Goal: Task Accomplishment & Management: Manage account settings

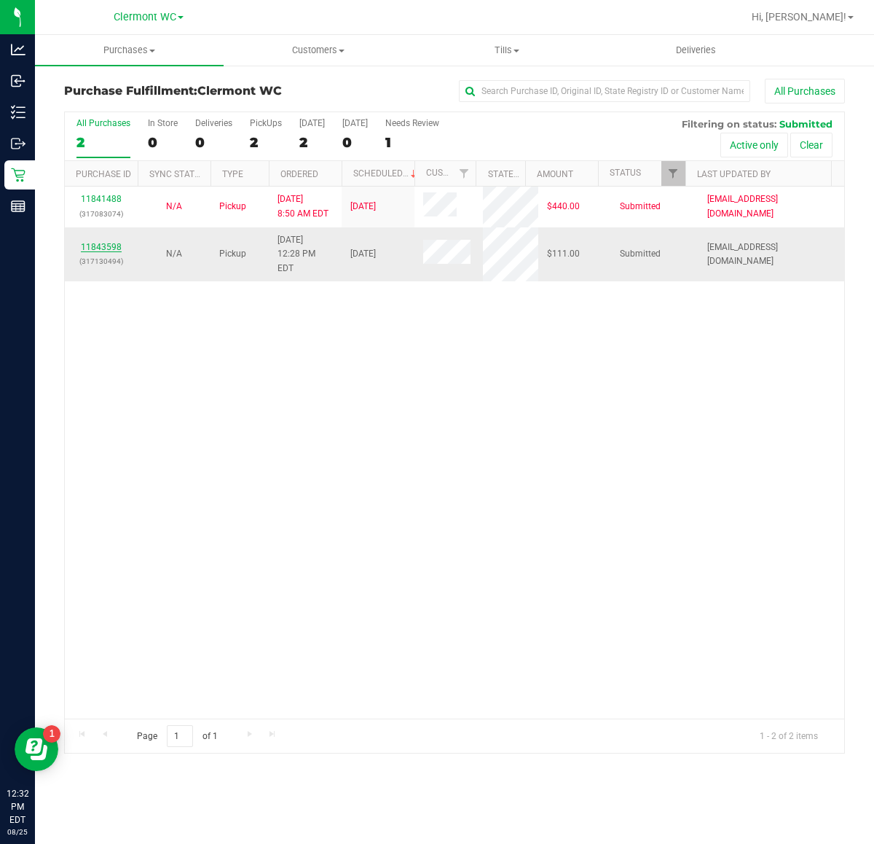
click at [95, 242] on link "11843598" at bounding box center [101, 247] width 41 height 10
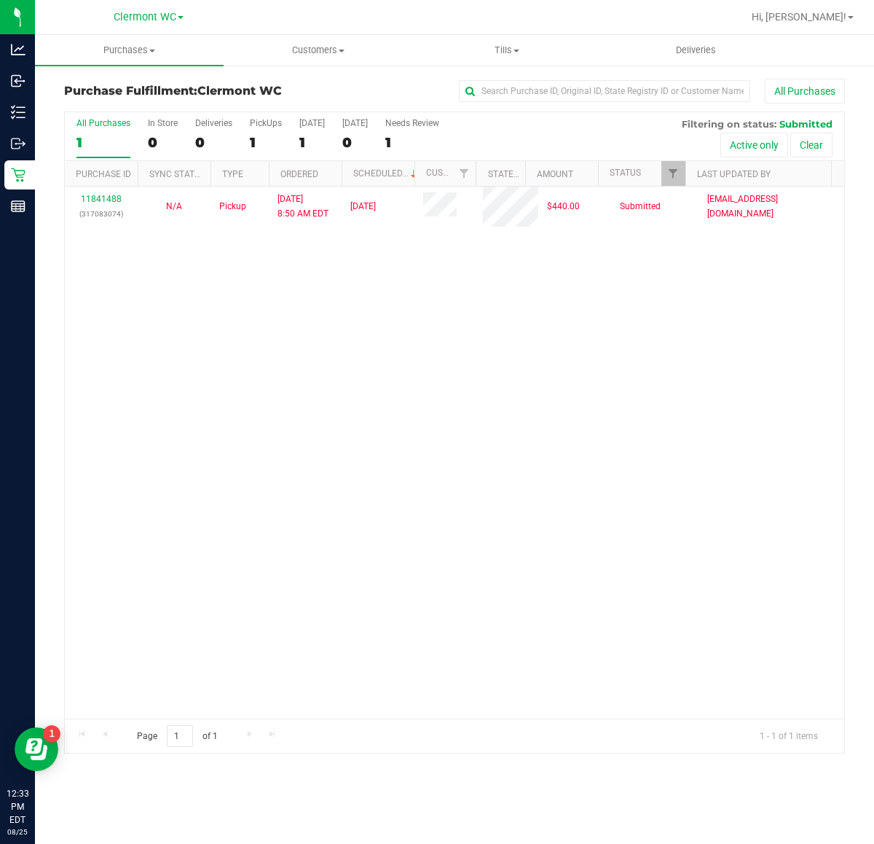
drag, startPoint x: 738, startPoint y: 336, endPoint x: 729, endPoint y: 363, distance: 28.6
click at [740, 356] on div "11841488 (317083074) N/A Pickup 8/25/2025 8:50 AM EDT 8/25/2025 $440.00 Submitt…" at bounding box center [455, 453] width 780 height 532
click at [627, 395] on div "11841488 (317083074) N/A Pickup 8/25/2025 8:50 AM EDT 8/25/2025 $440.00 Submitt…" at bounding box center [455, 453] width 780 height 532
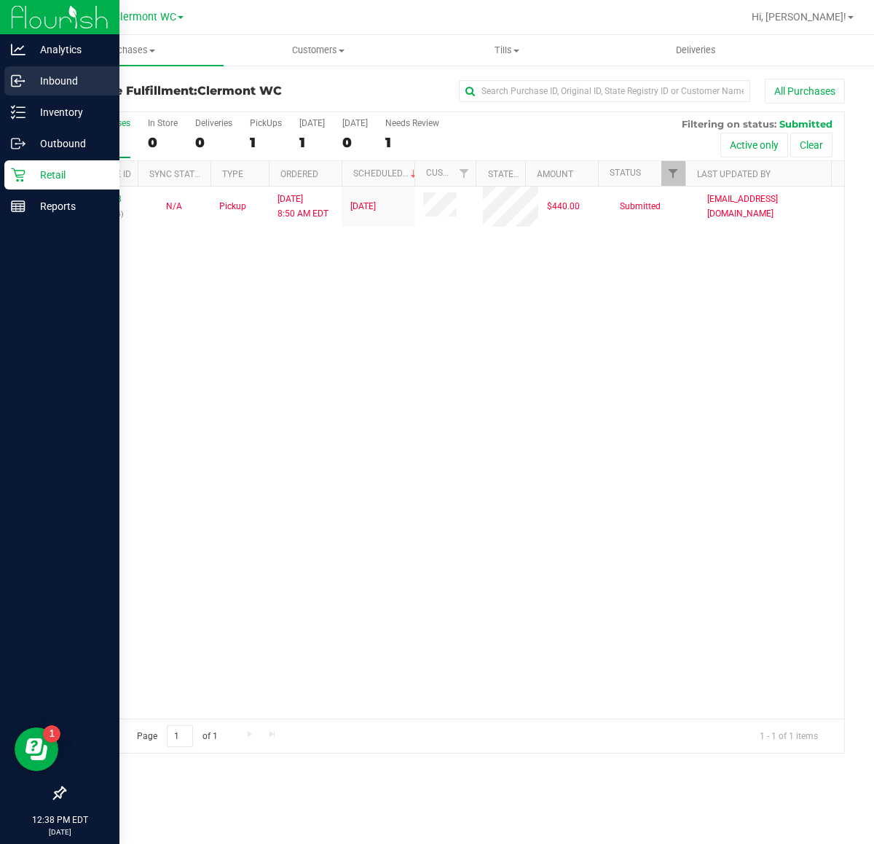
click at [30, 75] on p "Inbound" at bounding box center [69, 80] width 87 height 17
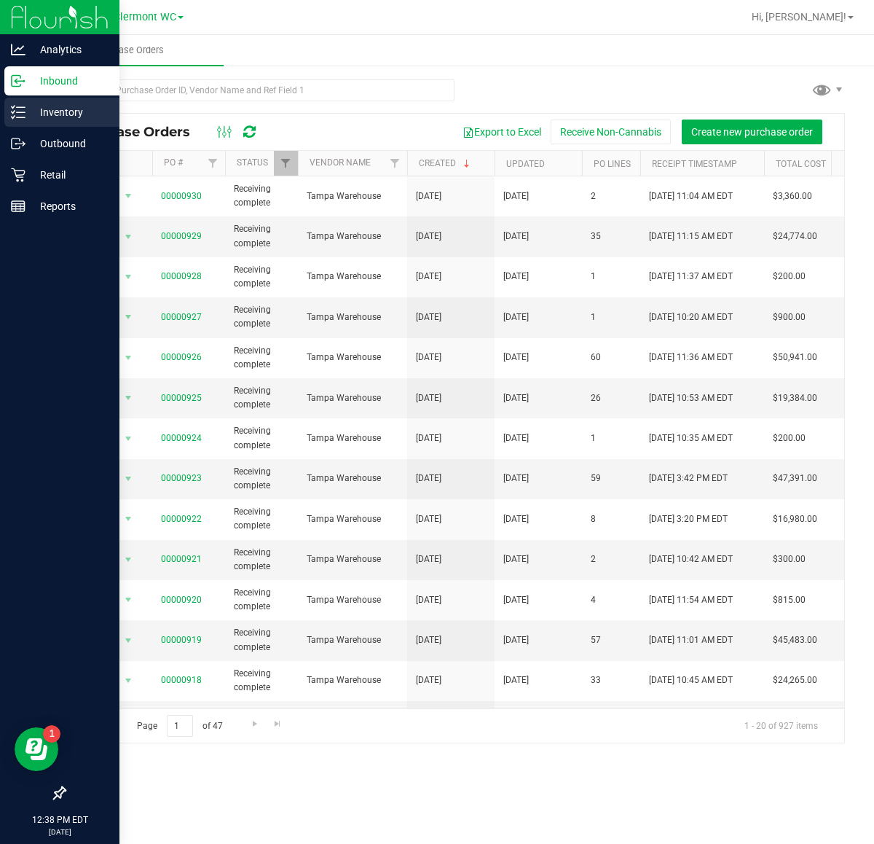
click at [29, 114] on p "Inventory" at bounding box center [69, 111] width 87 height 17
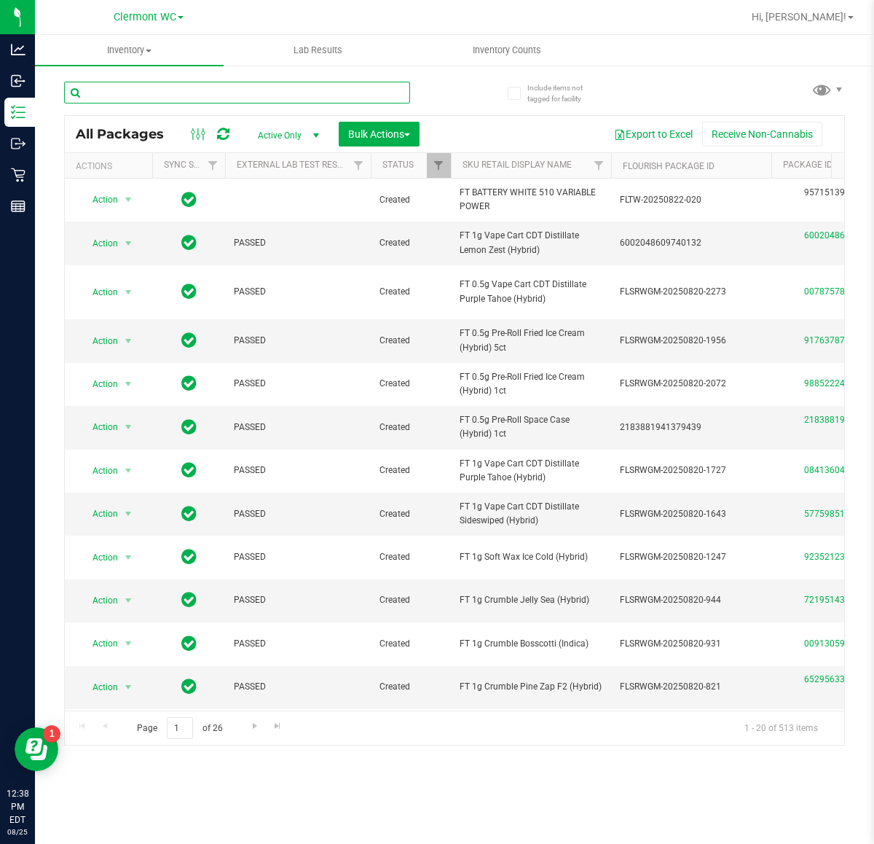
click at [216, 86] on input "text" at bounding box center [237, 93] width 346 height 22
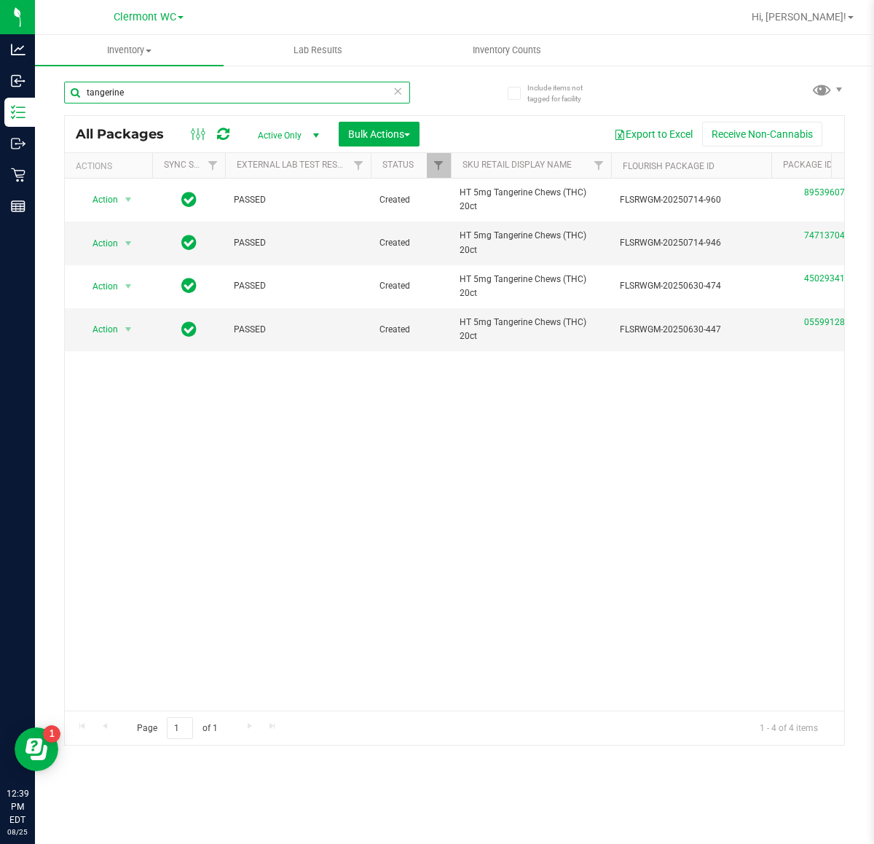
type input "tangerine"
click at [398, 93] on icon at bounding box center [398, 90] width 10 height 17
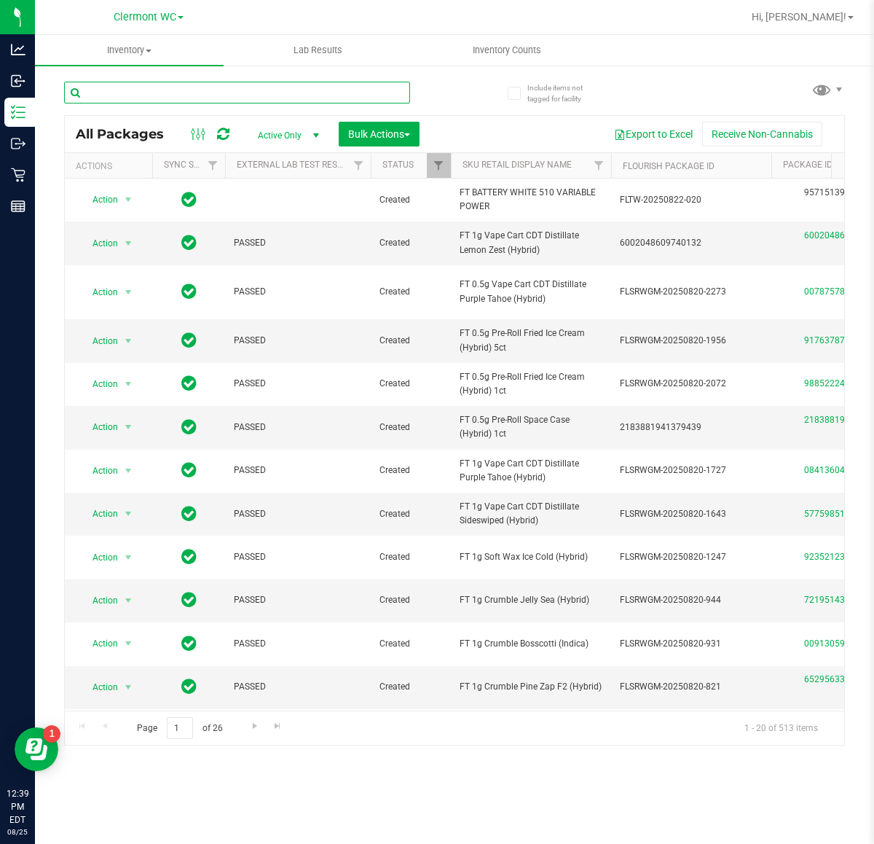
click at [163, 87] on input "text" at bounding box center [237, 93] width 346 height 22
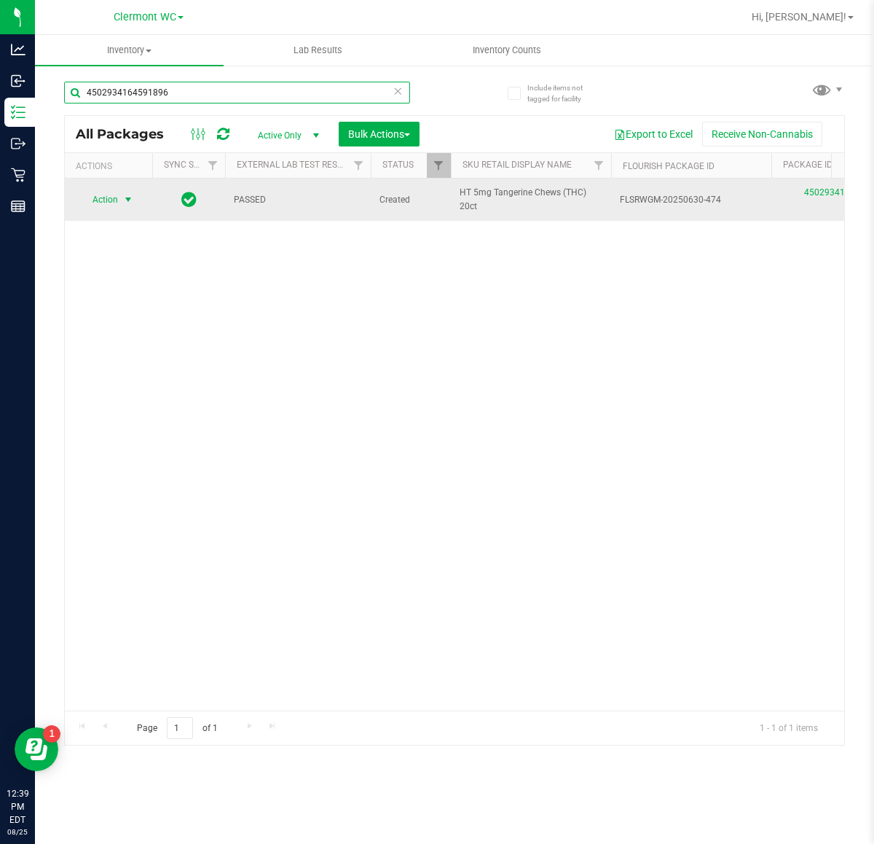
type input "4502934164591896"
click at [122, 200] on span "select" at bounding box center [128, 200] width 12 height 12
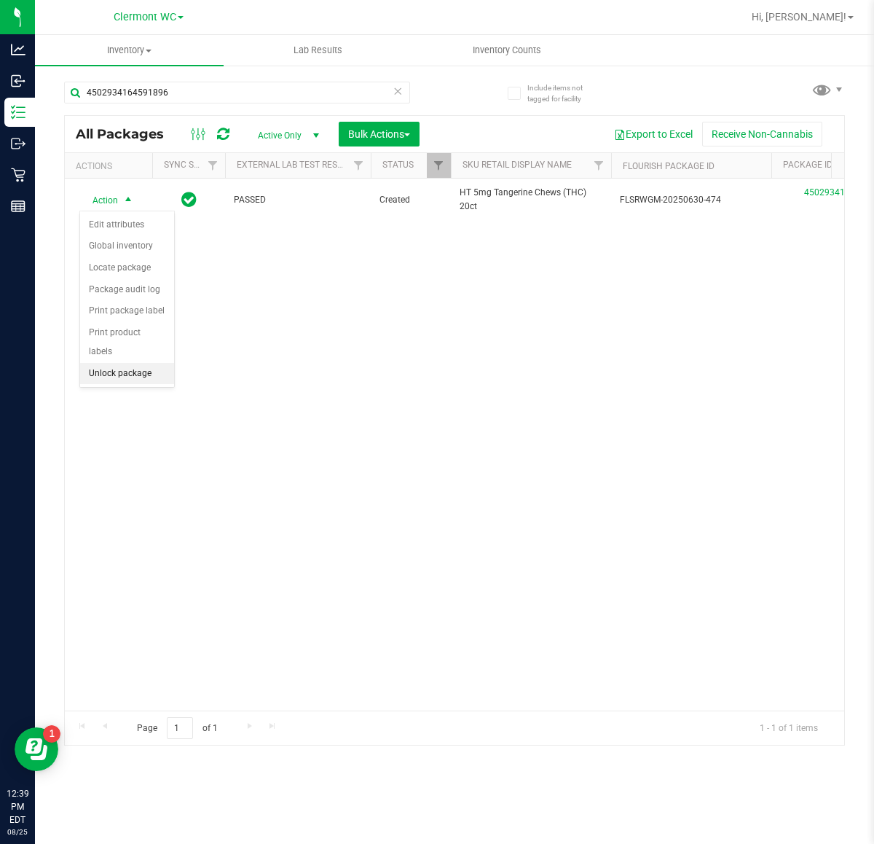
click at [144, 363] on li "Unlock package" at bounding box center [127, 374] width 94 height 22
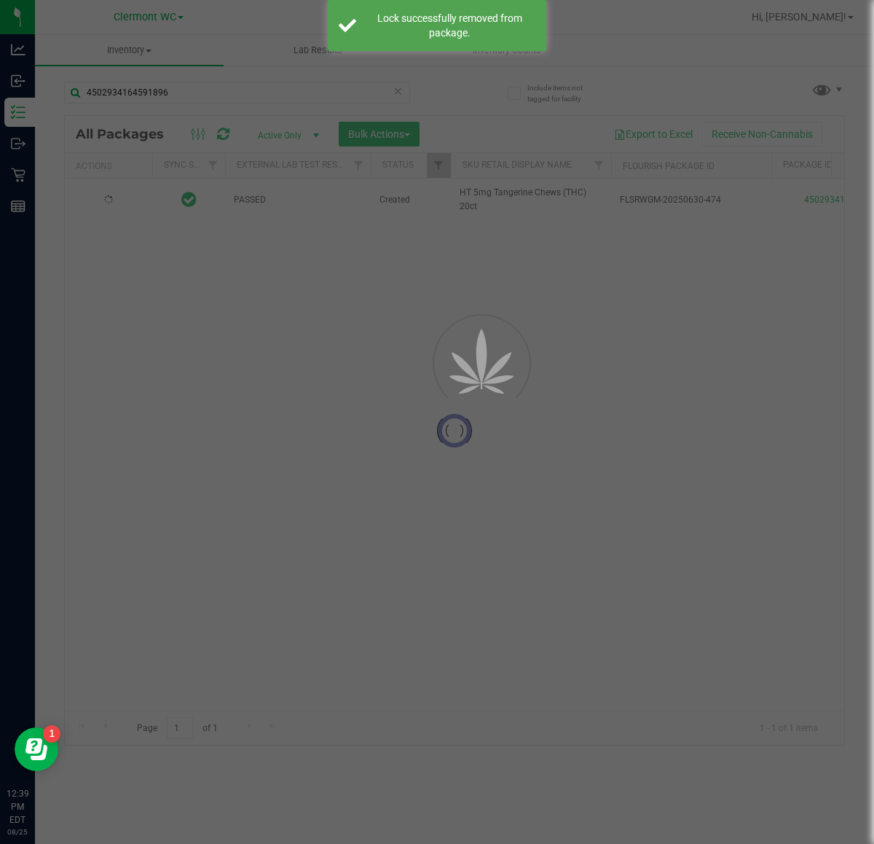
type input "2025-12-27"
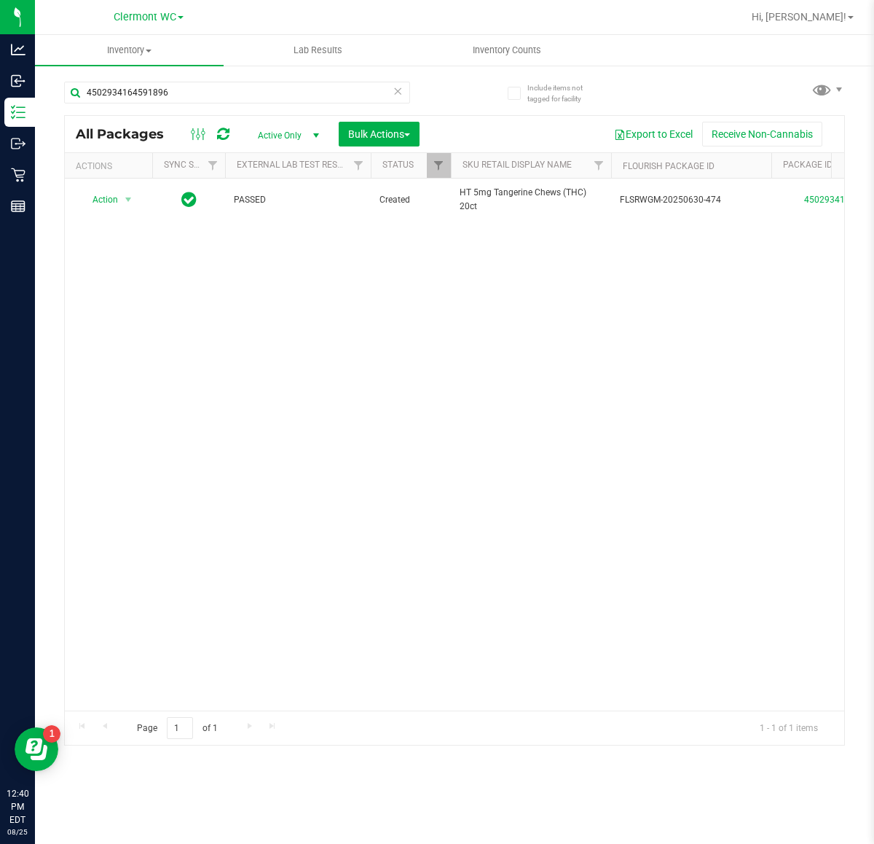
click at [407, 587] on div "Action Action Adjust qty Create package Edit attributes Global inventory Locate…" at bounding box center [455, 445] width 780 height 532
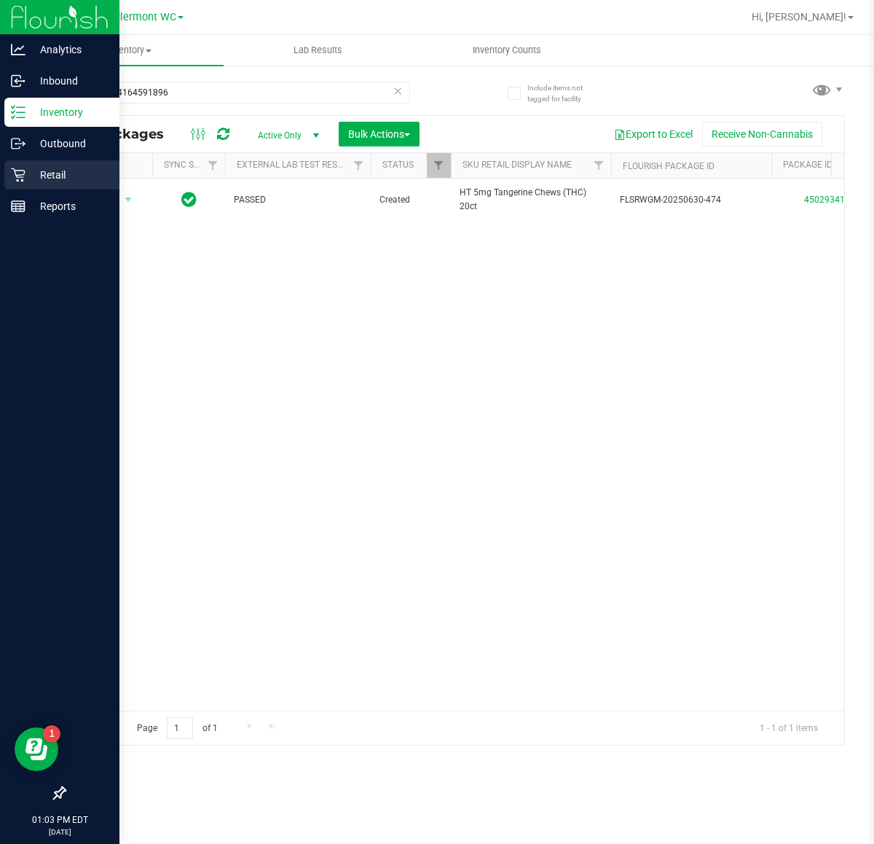
drag, startPoint x: 62, startPoint y: 169, endPoint x: 67, endPoint y: 186, distance: 17.5
click at [63, 169] on p "Retail" at bounding box center [69, 174] width 87 height 17
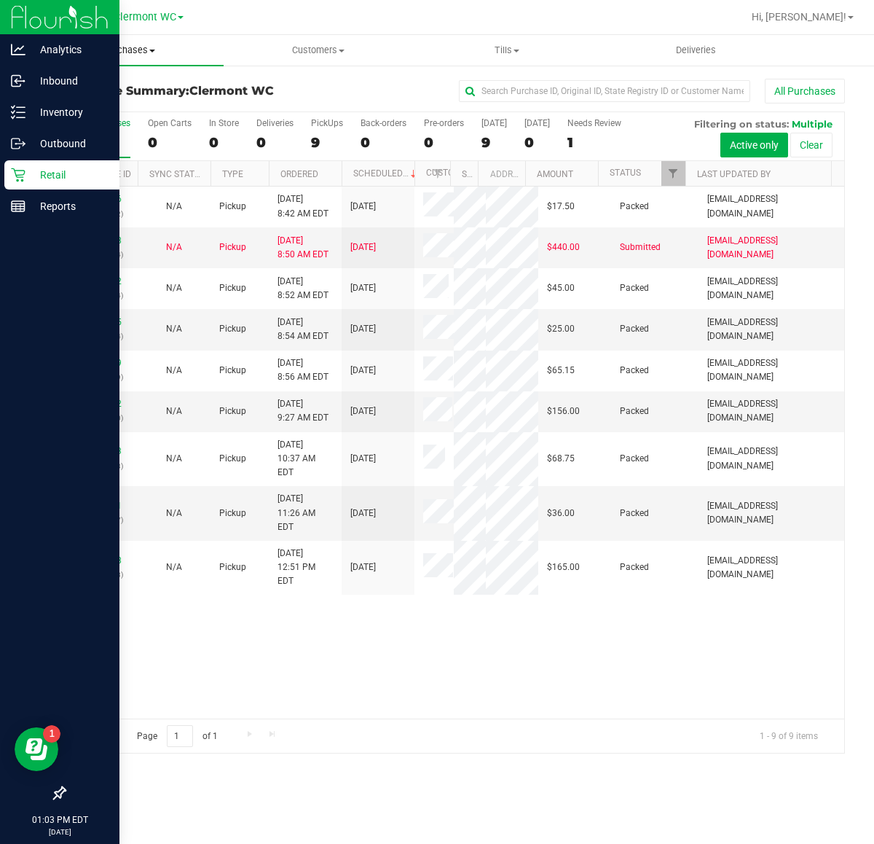
click at [150, 44] on span "Purchases" at bounding box center [129, 50] width 189 height 13
click at [173, 103] on li "Fulfillment" at bounding box center [129, 105] width 189 height 17
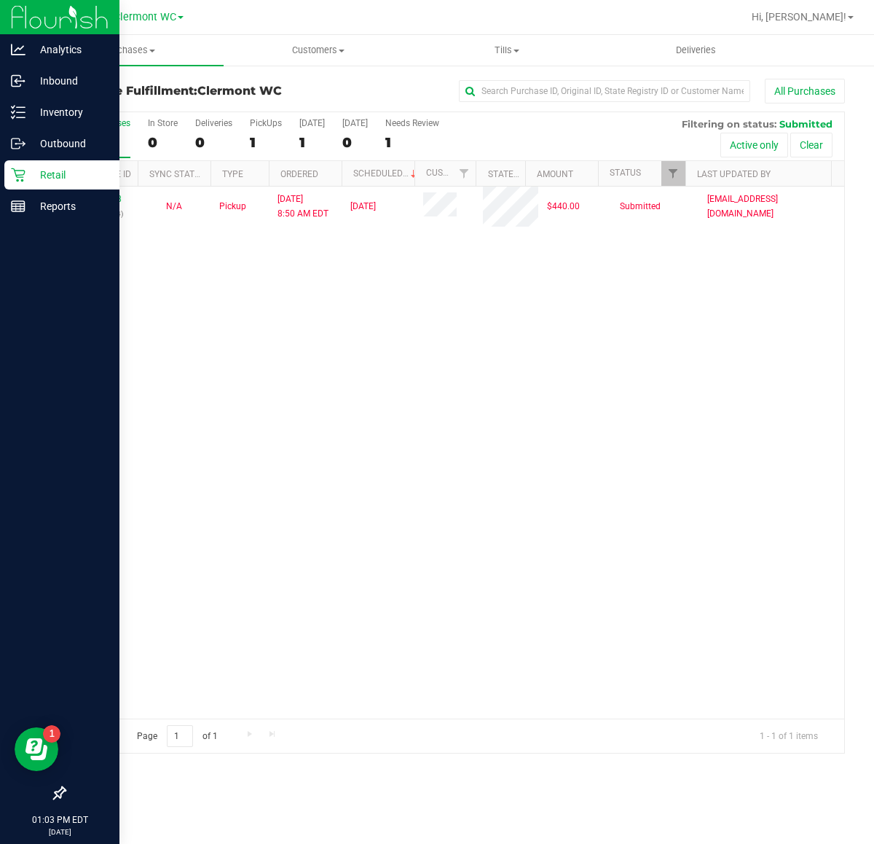
click at [420, 407] on div "11841488 (317083074) N/A Pickup 8/25/2025 8:50 AM EDT 8/25/2025 $440.00 Submitt…" at bounding box center [455, 453] width 780 height 532
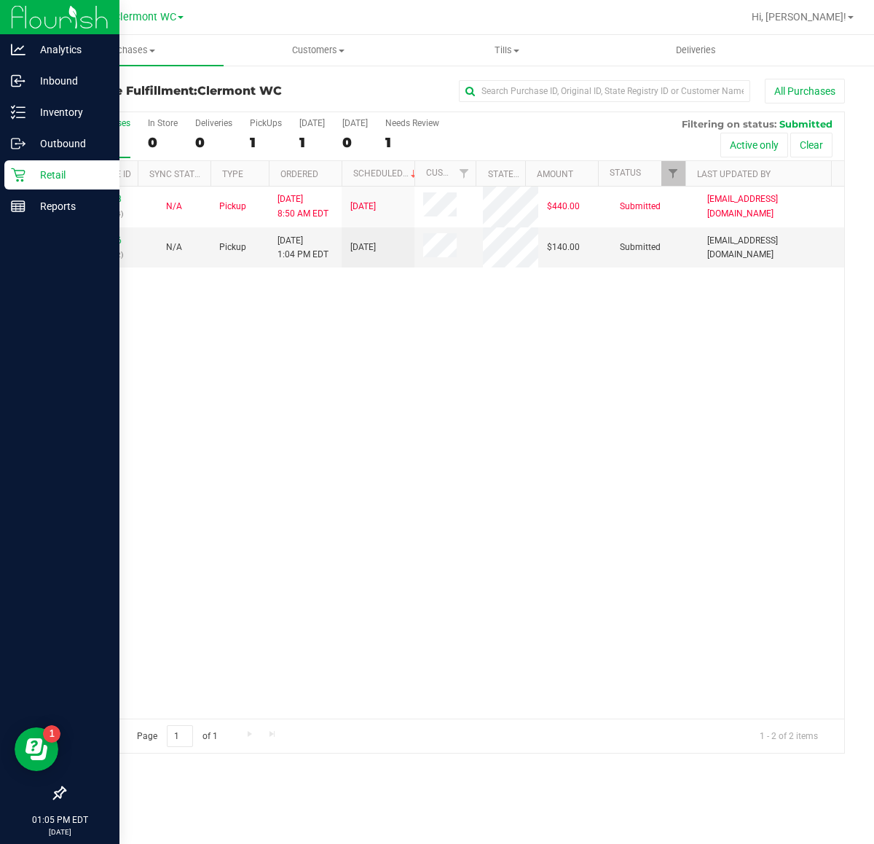
drag, startPoint x: 727, startPoint y: 392, endPoint x: 703, endPoint y: 415, distance: 33.5
click at [726, 392] on div "11841488 (317083074) N/A Pickup 8/25/2025 8:50 AM EDT 8/25/2025 $440.00 Submitt…" at bounding box center [455, 453] width 780 height 532
click at [104, 238] on link "11843906" at bounding box center [101, 240] width 41 height 10
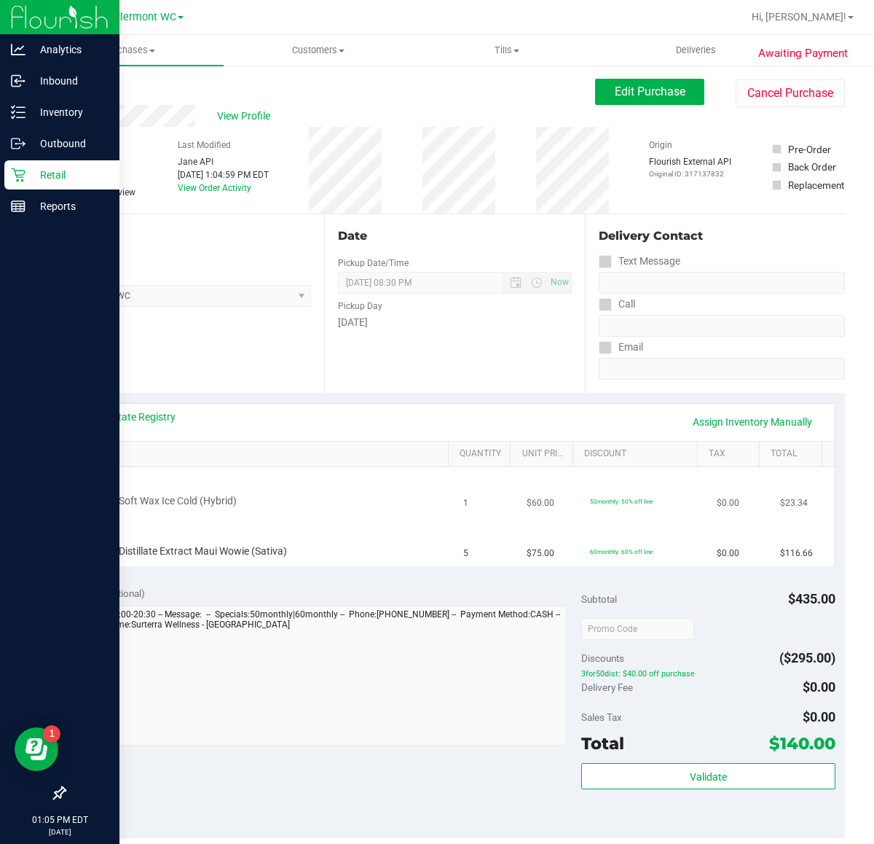
click at [369, 514] on td "FT 1g Soft Wax Ice Cold (Hybrid)" at bounding box center [265, 492] width 380 height 50
click at [152, 410] on link "View State Registry" at bounding box center [131, 417] width 87 height 15
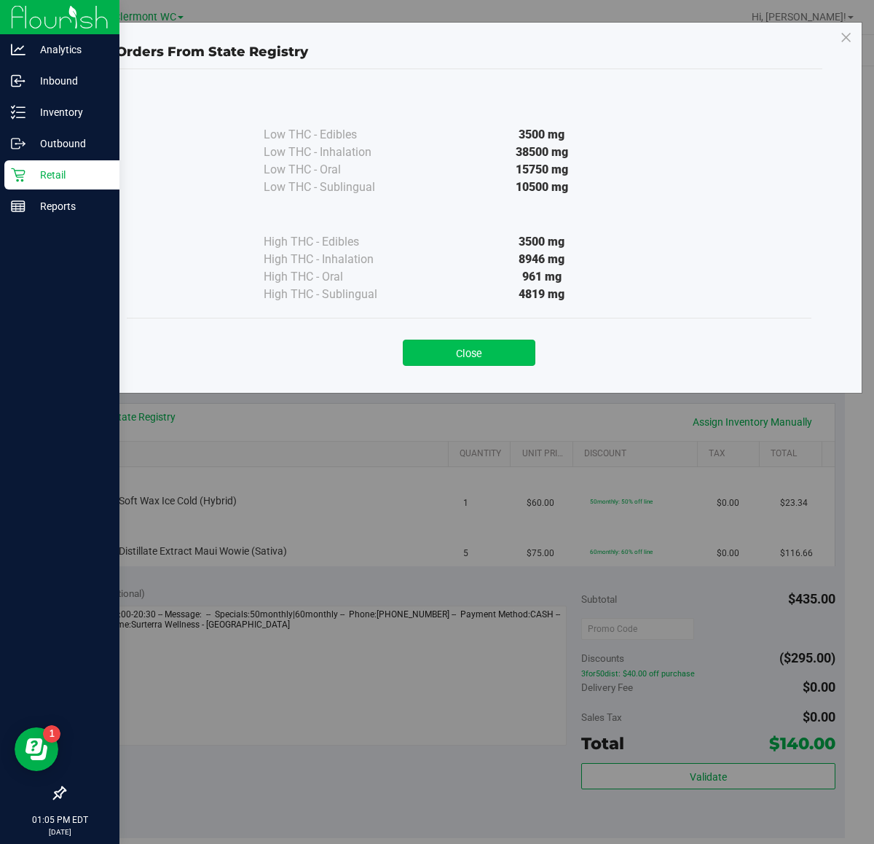
click at [493, 352] on button "Close" at bounding box center [469, 353] width 133 height 26
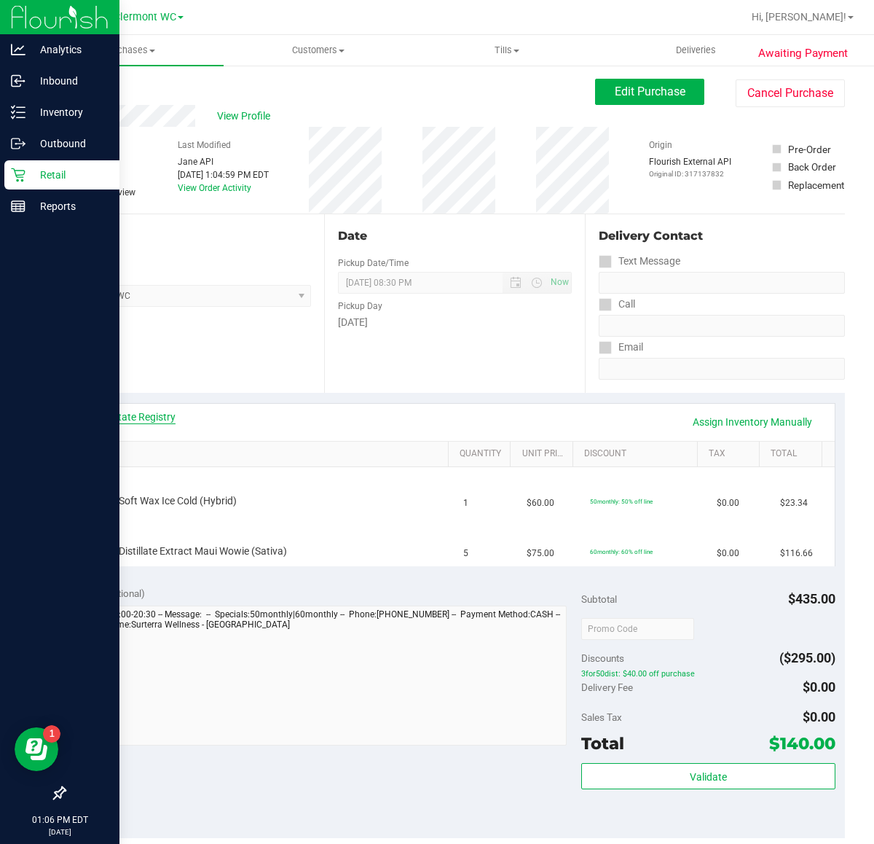
click at [163, 414] on link "View State Registry" at bounding box center [131, 417] width 87 height 15
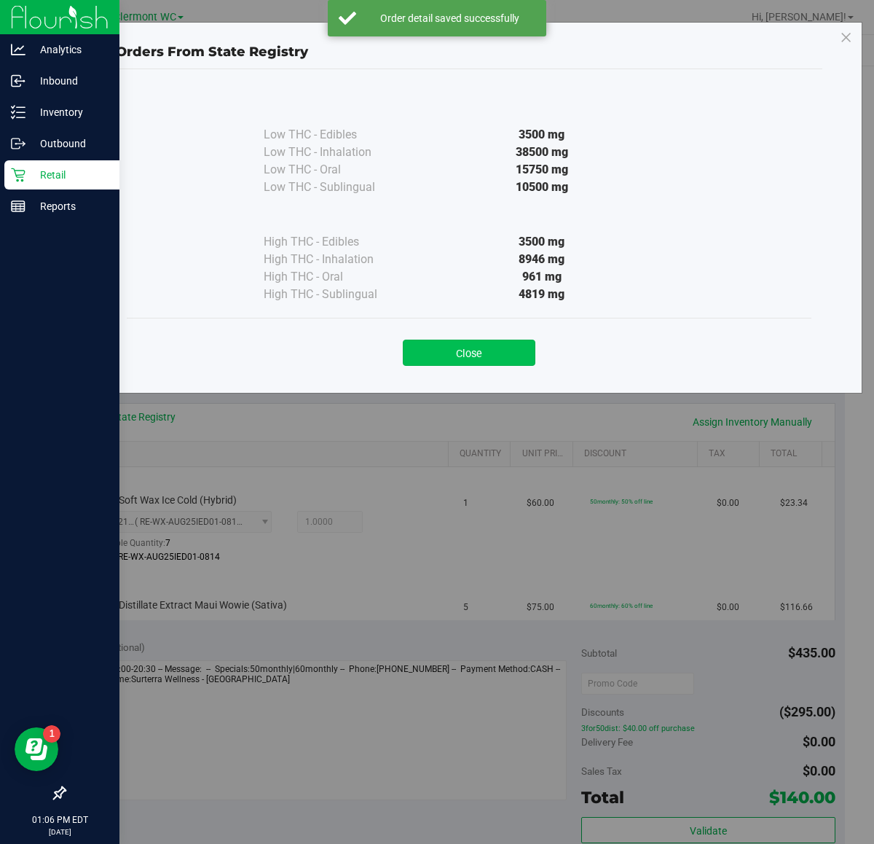
click at [490, 346] on button "Close" at bounding box center [469, 353] width 133 height 26
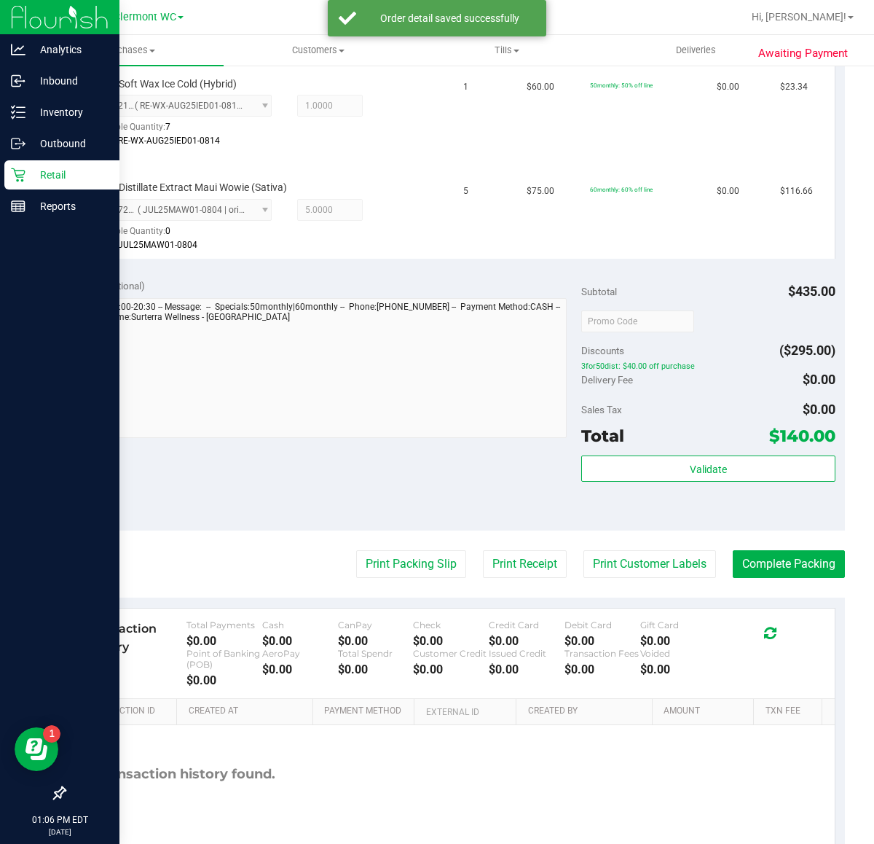
scroll to position [414, 0]
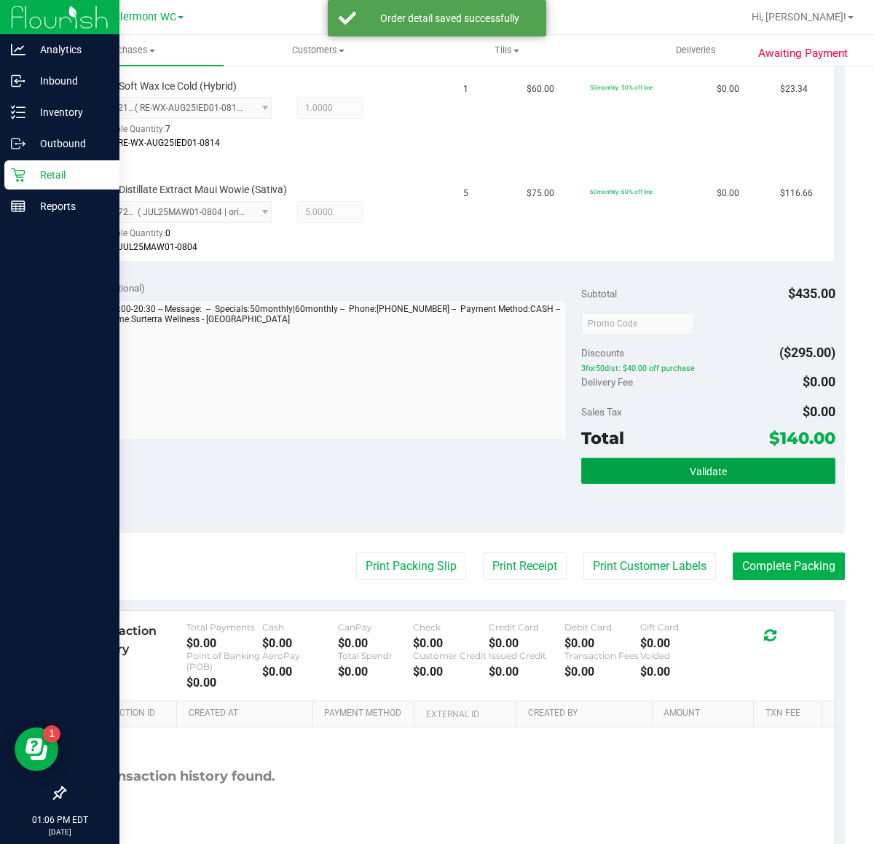
click at [727, 476] on button "Validate" at bounding box center [709, 471] width 254 height 26
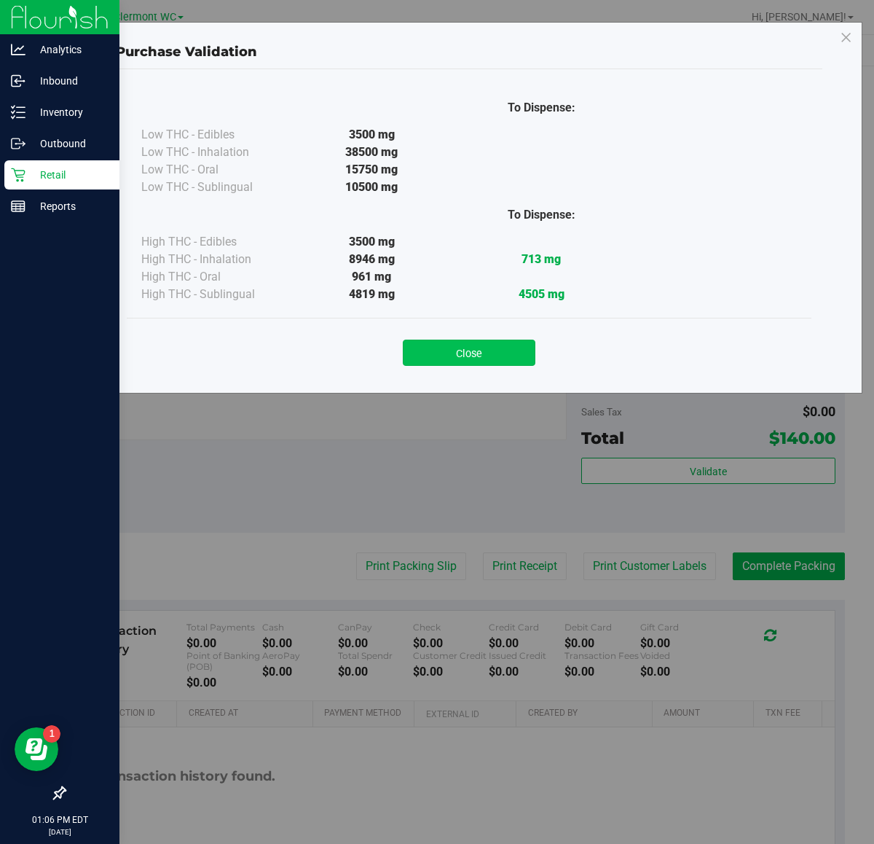
click at [470, 354] on button "Close" at bounding box center [469, 353] width 133 height 26
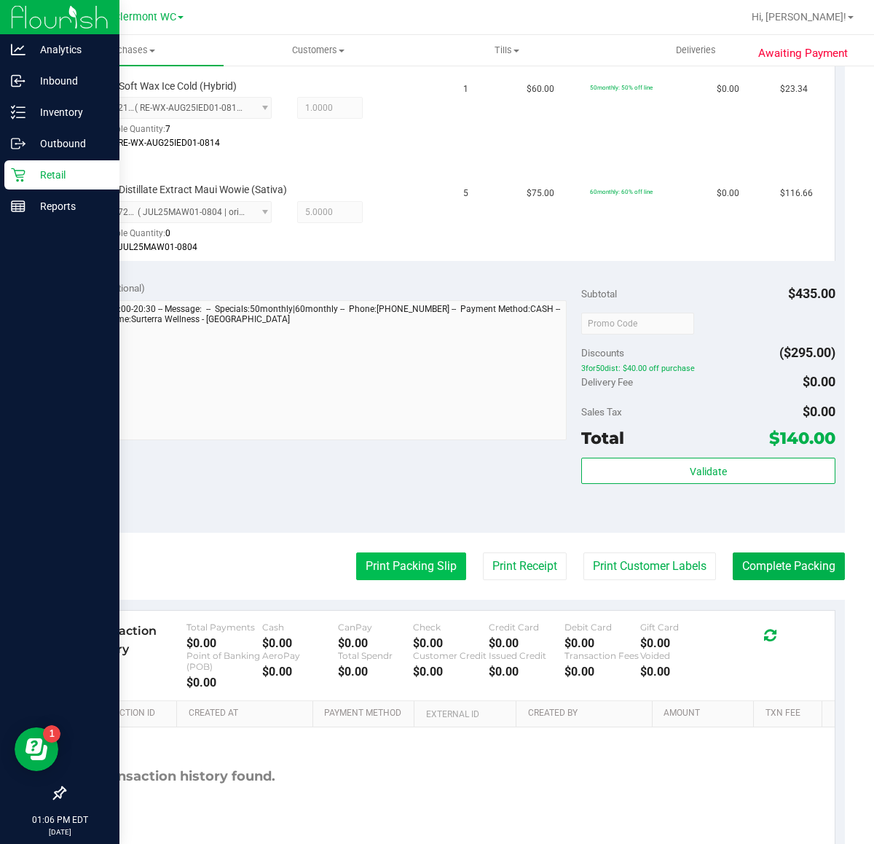
click at [413, 560] on button "Print Packing Slip" at bounding box center [411, 566] width 110 height 28
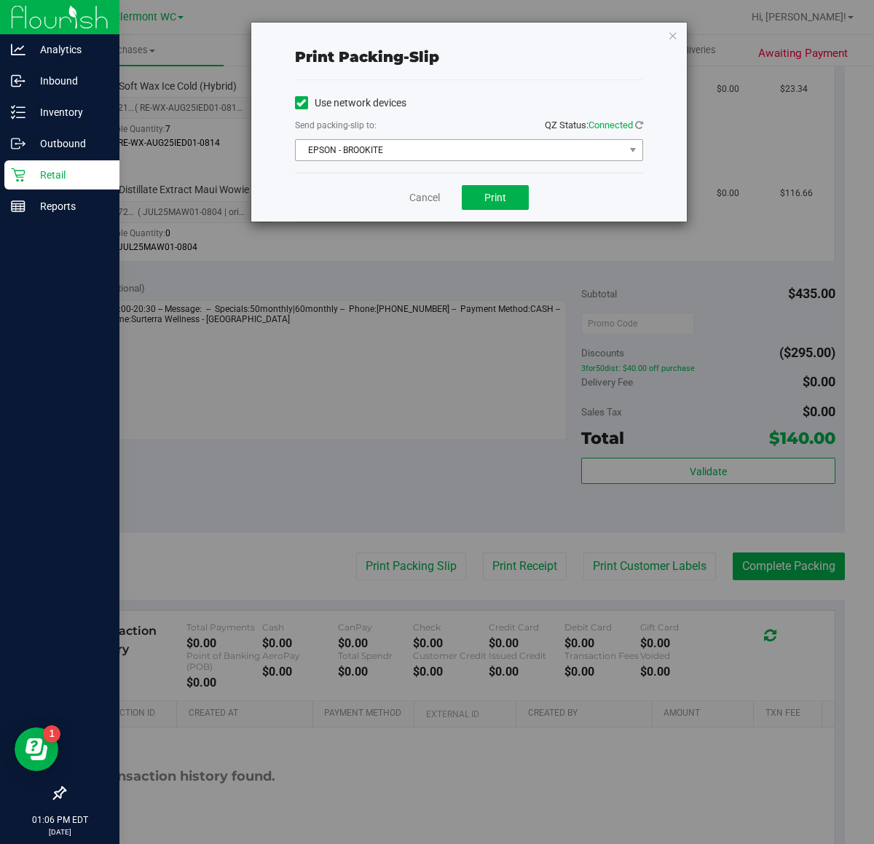
click at [471, 148] on span "EPSON - BROOKITE" at bounding box center [460, 150] width 329 height 20
click at [563, 70] on div "Print packing-slip" at bounding box center [469, 57] width 348 height 46
click at [499, 197] on span "Print" at bounding box center [496, 198] width 22 height 12
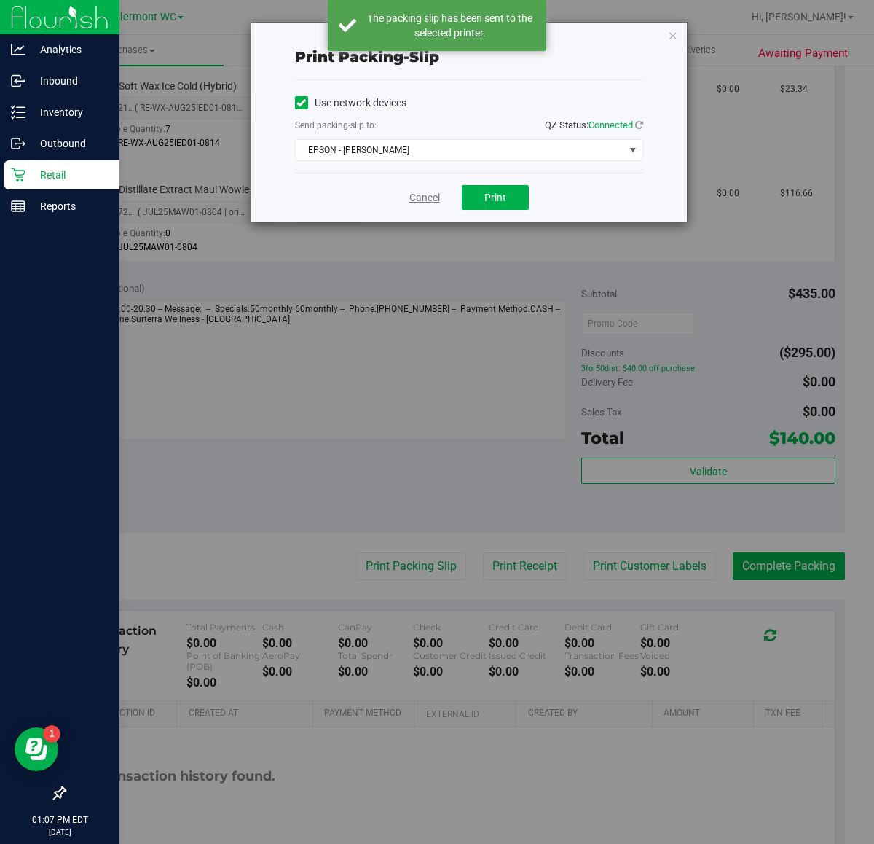
click at [413, 197] on link "Cancel" at bounding box center [425, 197] width 31 height 15
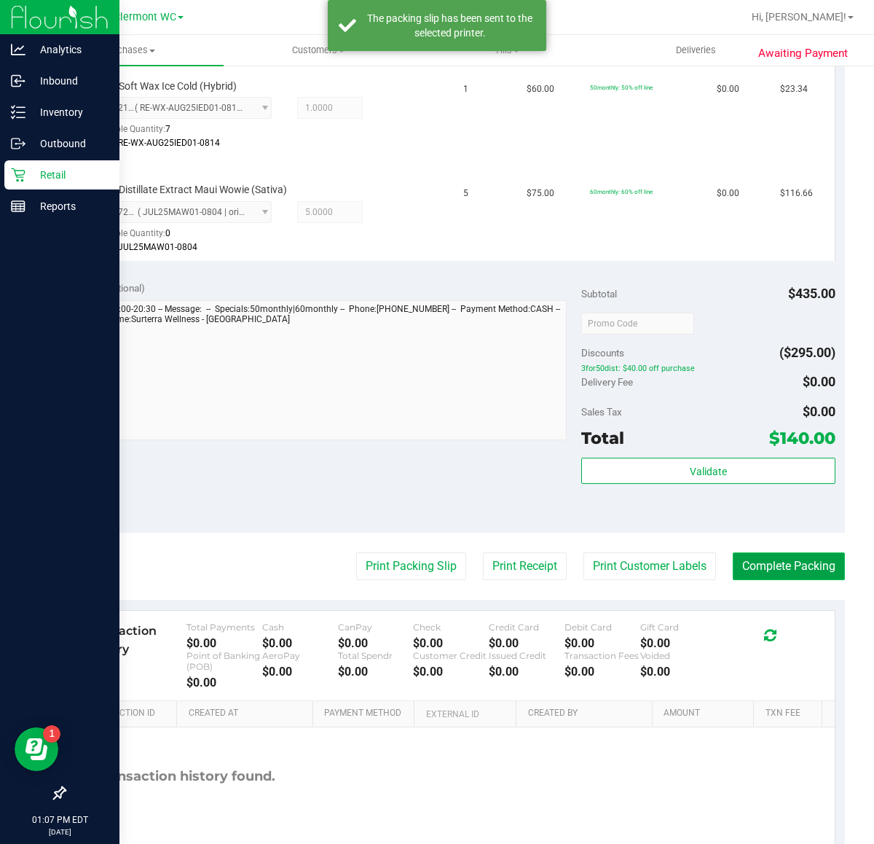
click at [778, 569] on button "Complete Packing" at bounding box center [789, 566] width 112 height 28
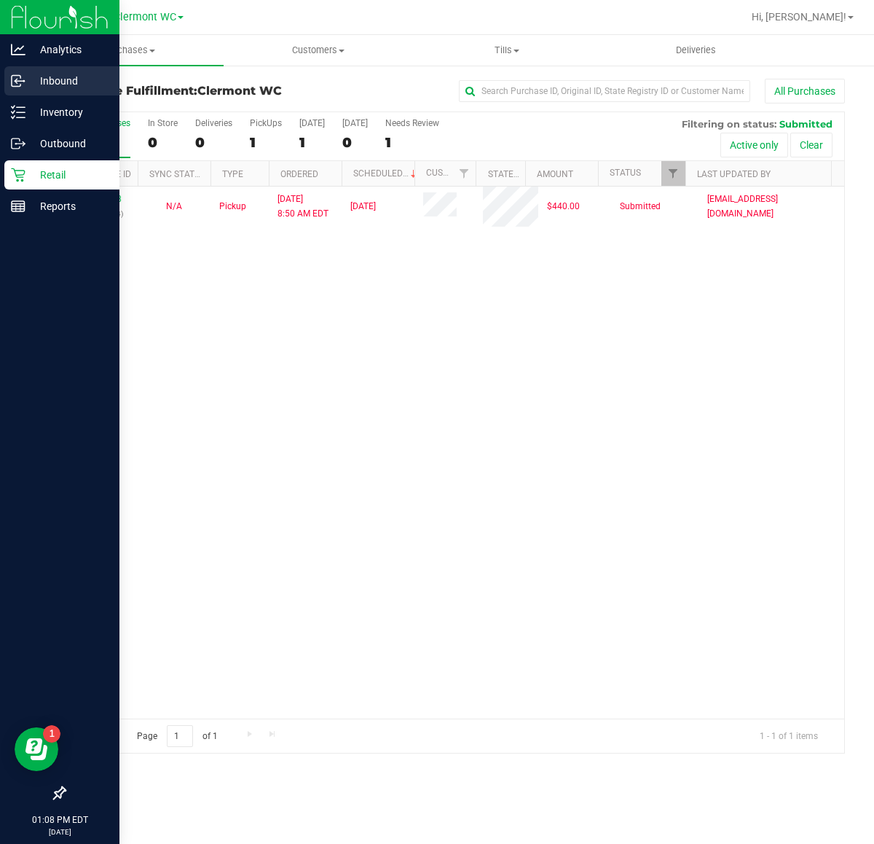
click at [16, 81] on line at bounding box center [19, 81] width 9 height 0
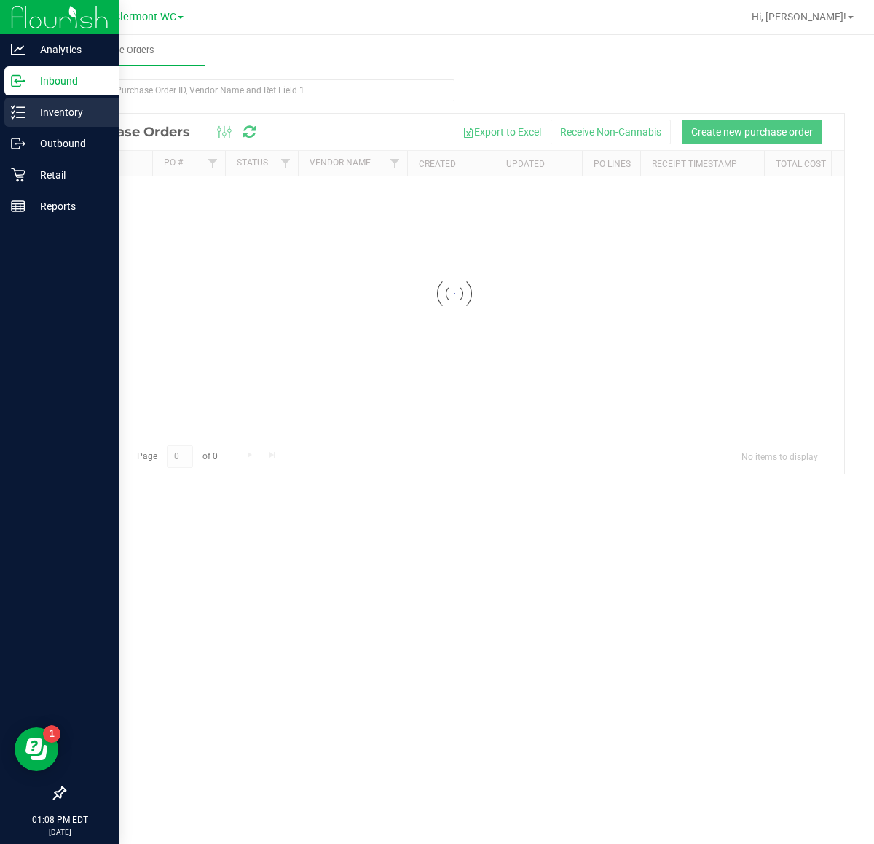
click at [71, 109] on p "Inventory" at bounding box center [69, 111] width 87 height 17
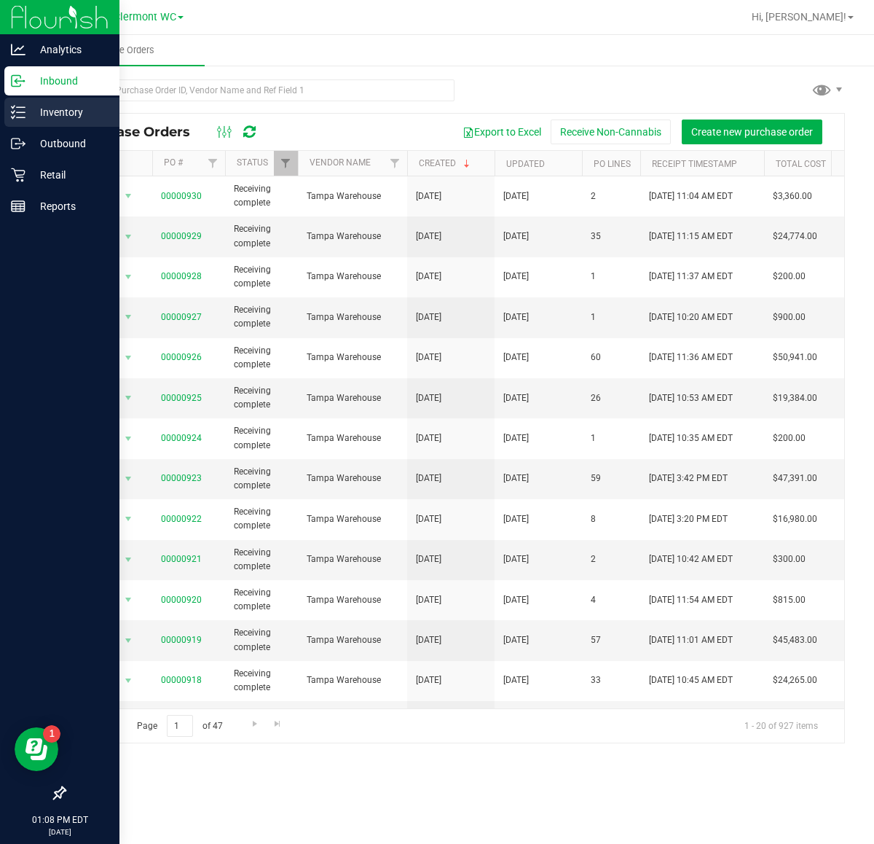
click at [60, 115] on p "Inventory" at bounding box center [69, 111] width 87 height 17
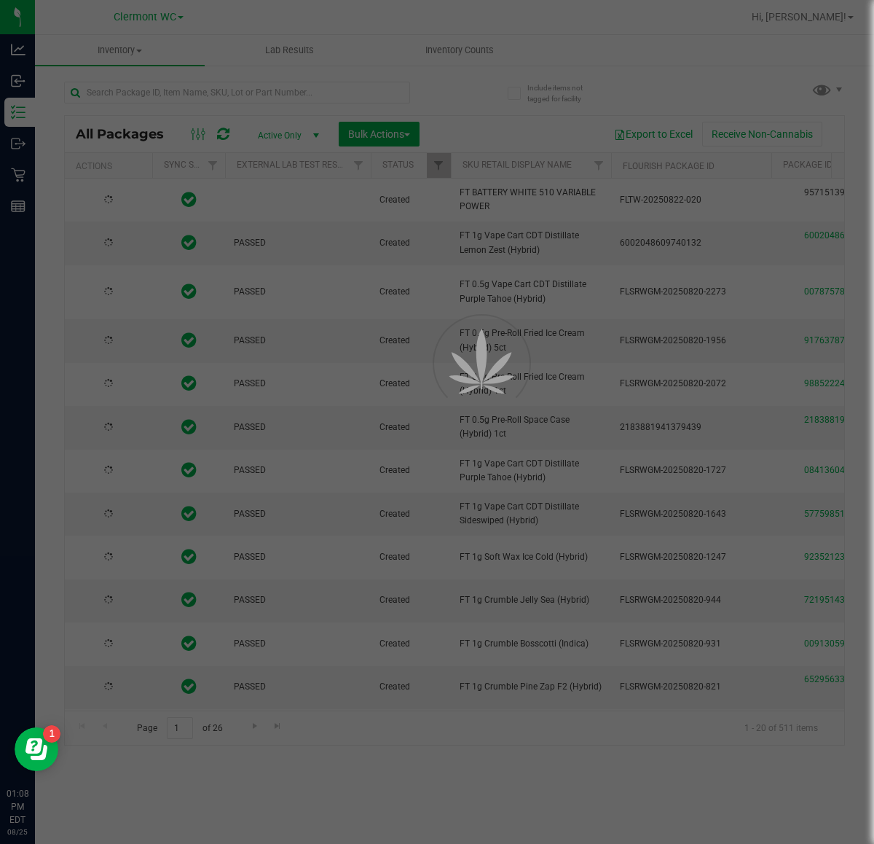
click at [230, 95] on div at bounding box center [437, 422] width 874 height 844
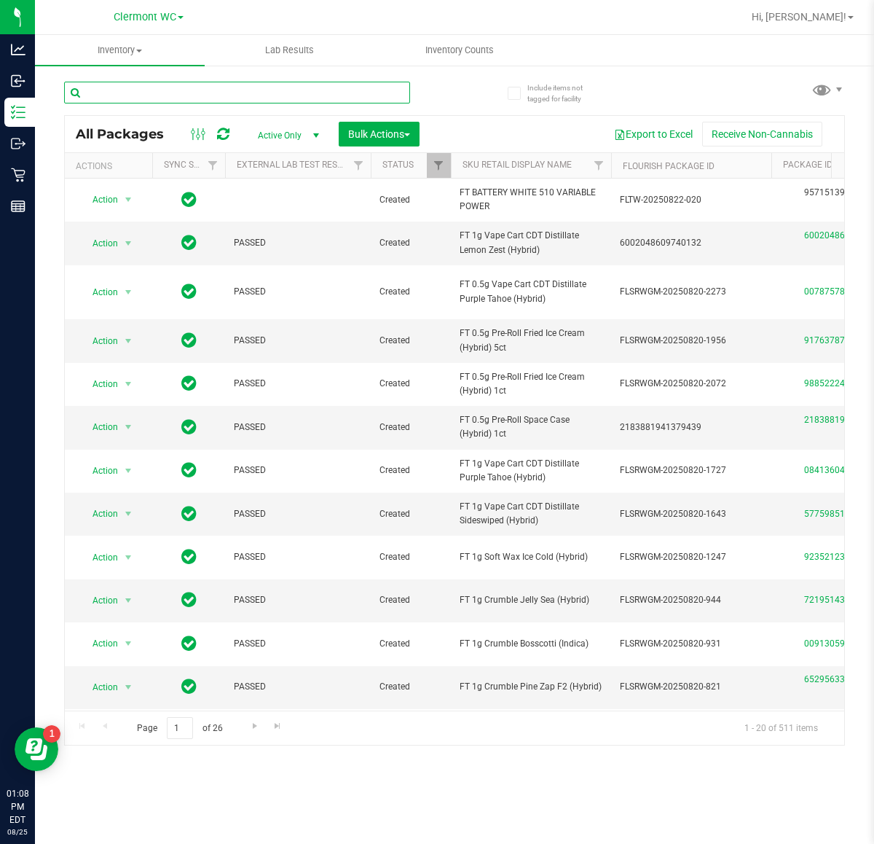
click at [152, 92] on input "text" at bounding box center [237, 93] width 346 height 22
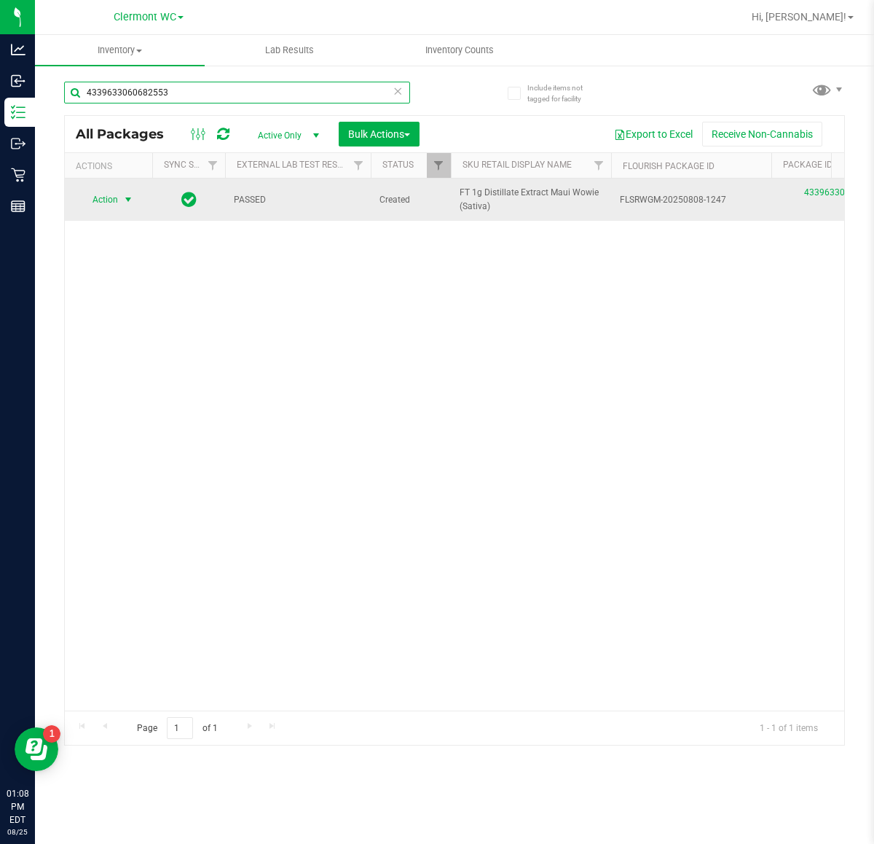
type input "4339633060682553"
click at [104, 208] on span "Action" at bounding box center [98, 199] width 39 height 20
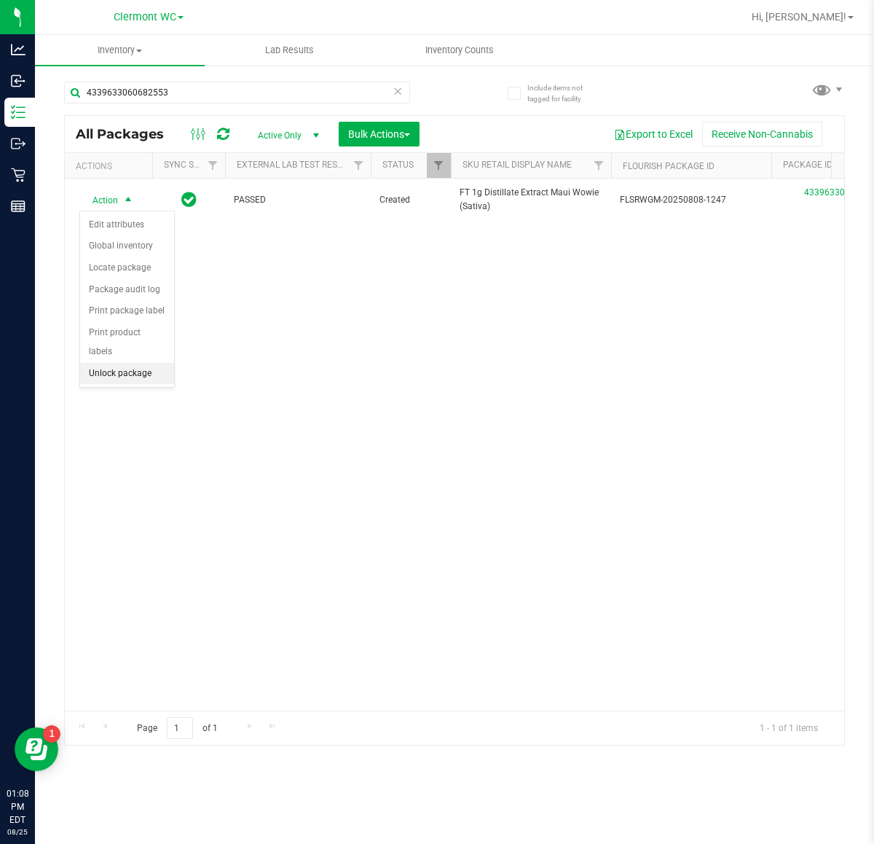
drag, startPoint x: 107, startPoint y: 356, endPoint x: 799, endPoint y: 262, distance: 698.6
click at [106, 363] on li "Unlock package" at bounding box center [127, 374] width 94 height 22
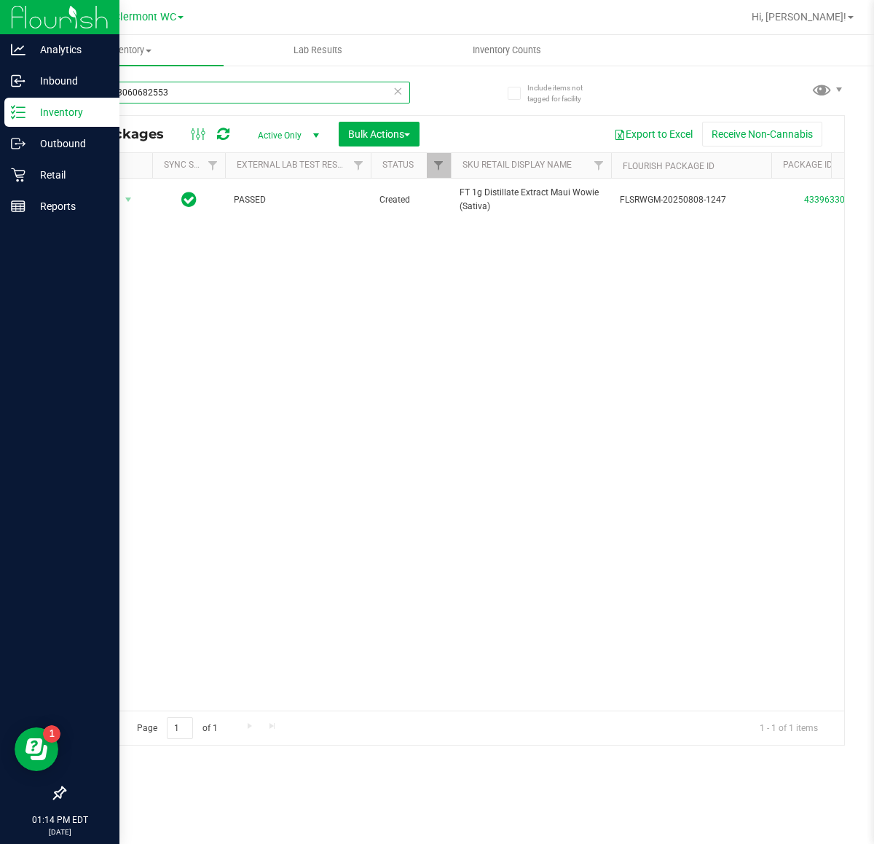
drag, startPoint x: 162, startPoint y: 86, endPoint x: 23, endPoint y: 0, distance: 163.0
click at [23, 16] on div "Analytics Inbound Inventory Outbound Retail Reports 01:14 PM EDT 08/25/2025 08/…" at bounding box center [437, 422] width 874 height 844
type input "a"
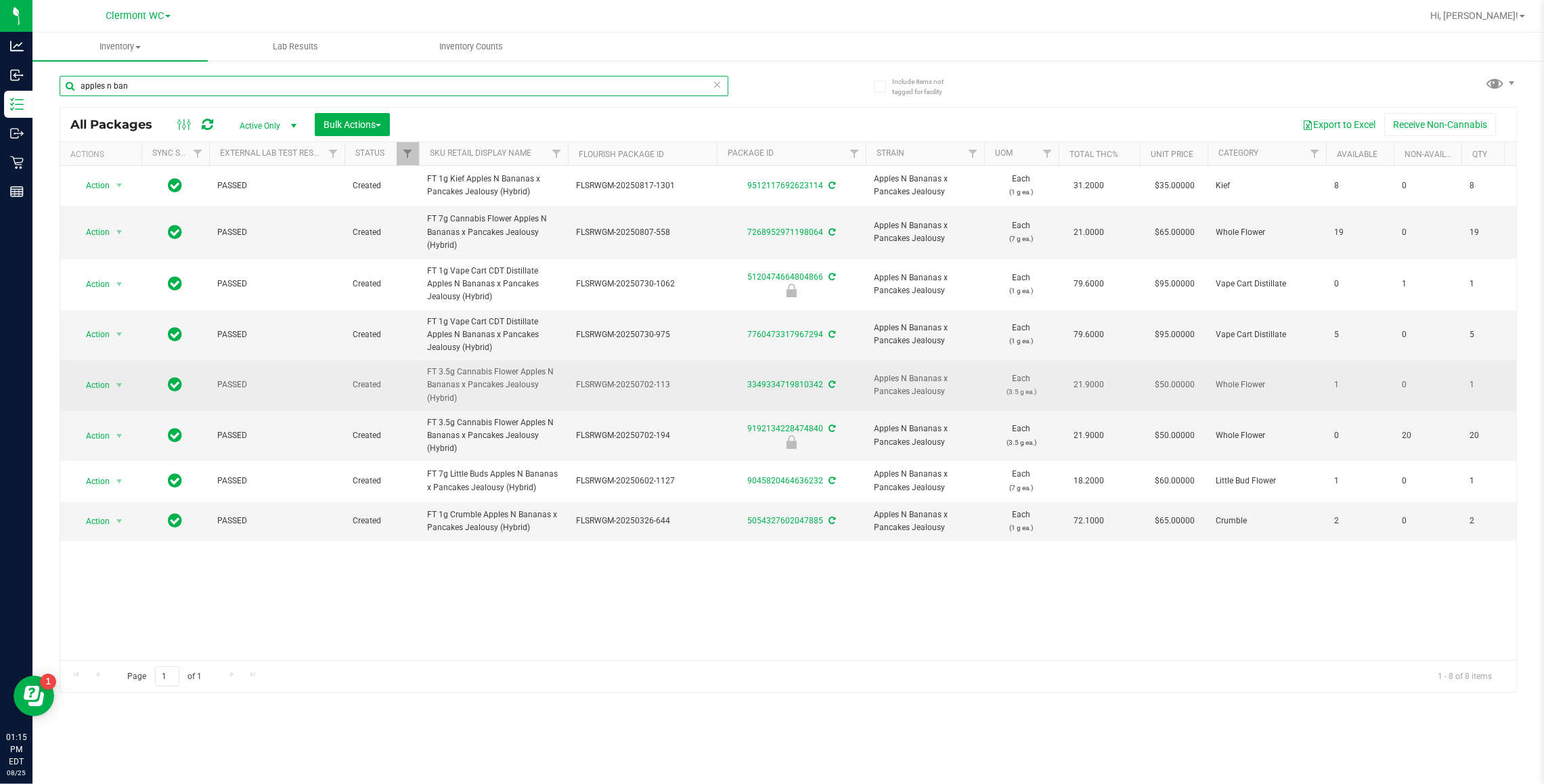
type input "apples n ban"
click at [812, 393] on span "21.9000" at bounding box center [1089, 385] width 44 height 20
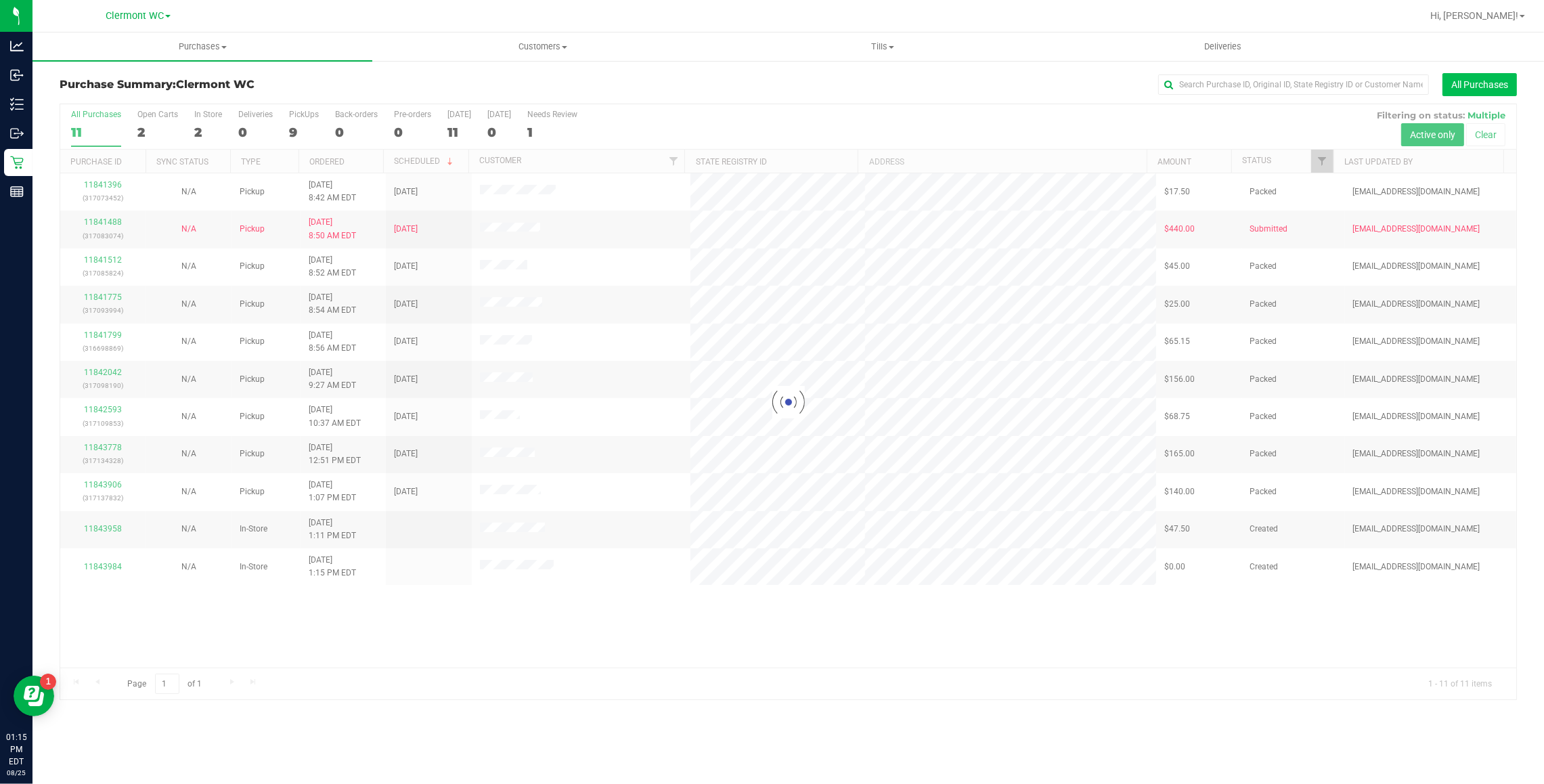
click at [1494, 82] on button "All Purchases" at bounding box center [1480, 85] width 74 height 23
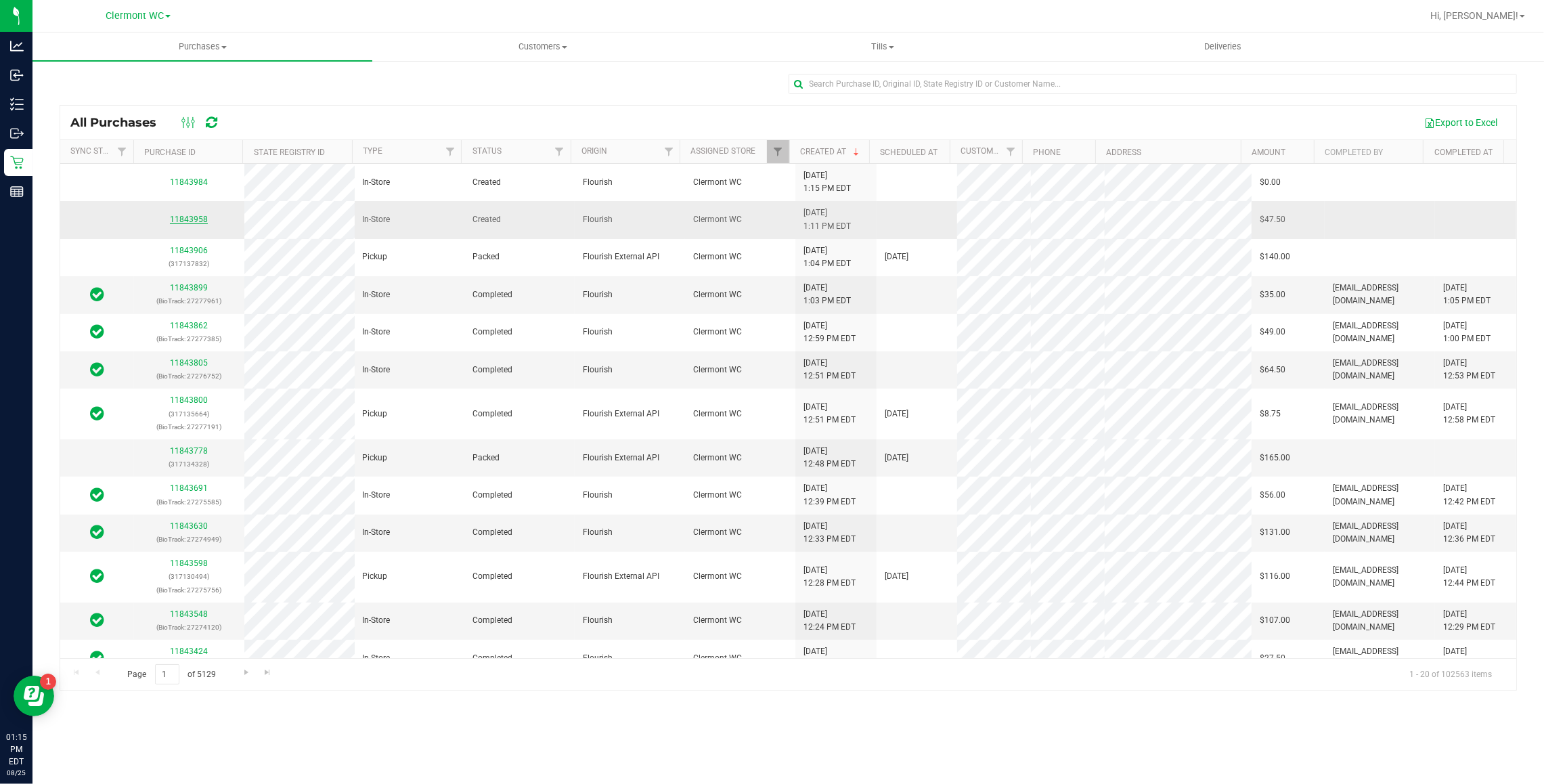
click at [204, 218] on link "11843958" at bounding box center [189, 219] width 38 height 9
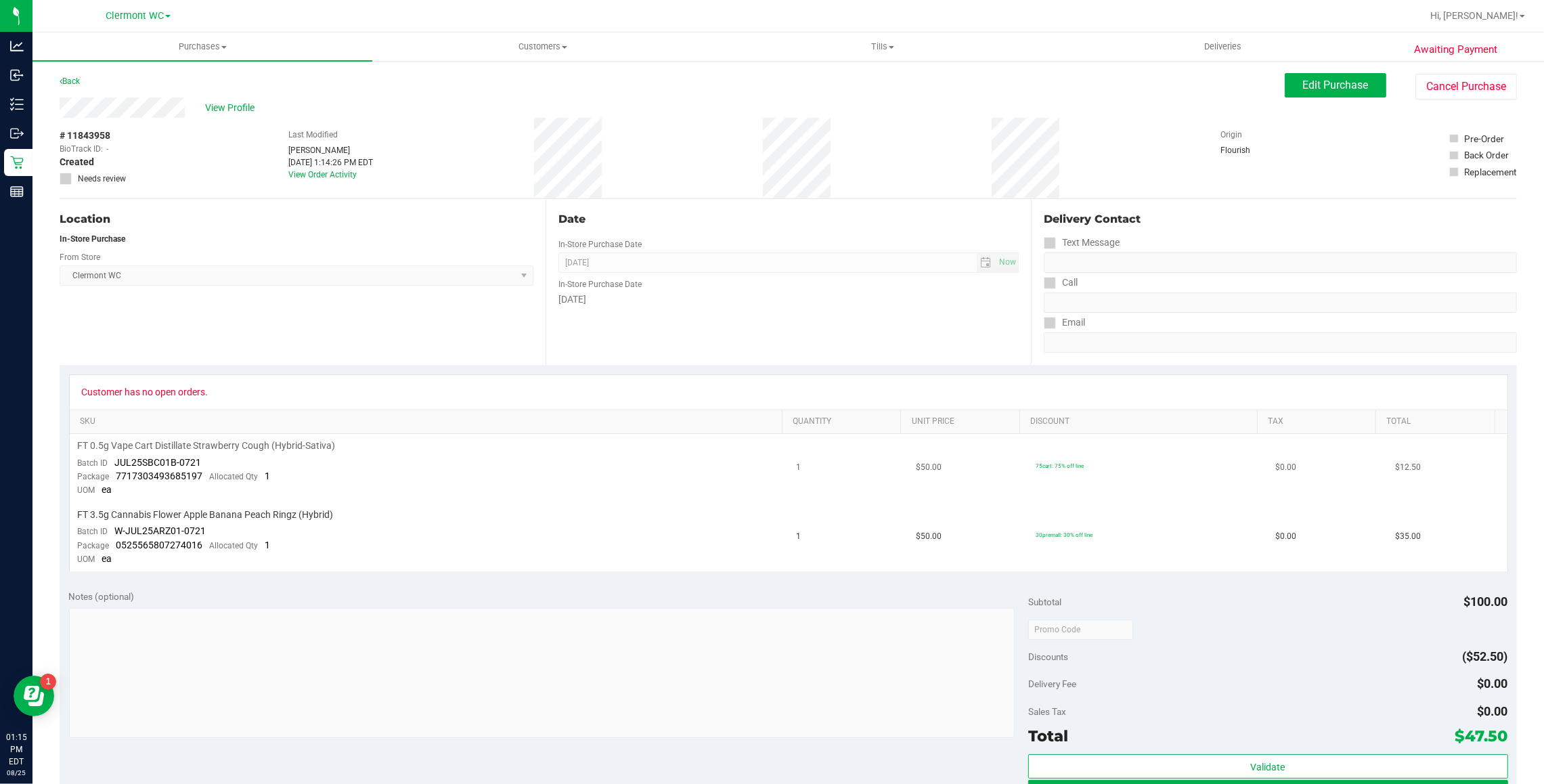
click at [359, 496] on td "FT 0.5g Vape Cart Distillate Strawberry Cough (Hybrid-Sativa) Batch ID JUL25SBC…" at bounding box center [429, 468] width 719 height 69
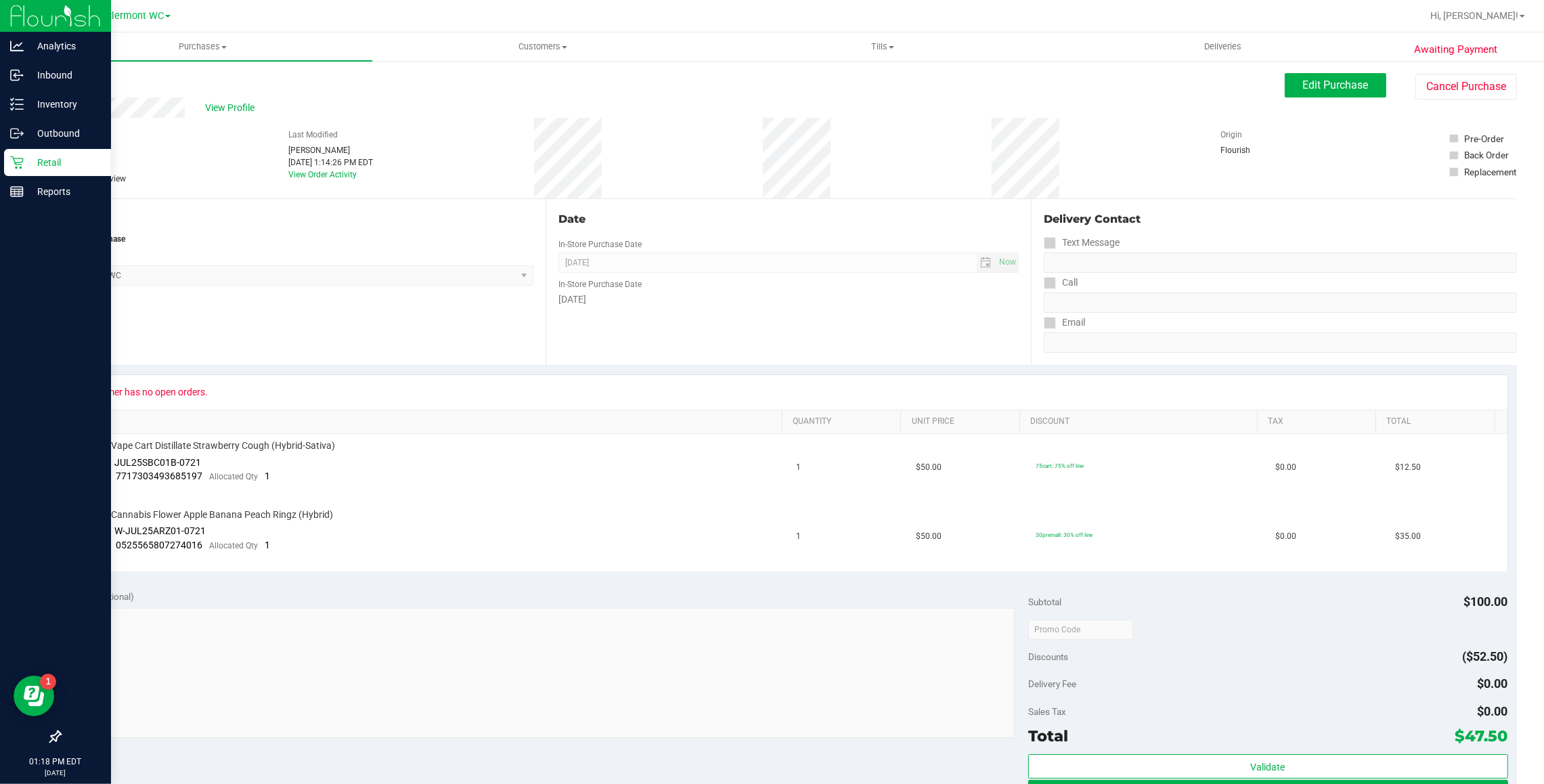
click at [24, 156] on p "Retail" at bounding box center [64, 162] width 81 height 16
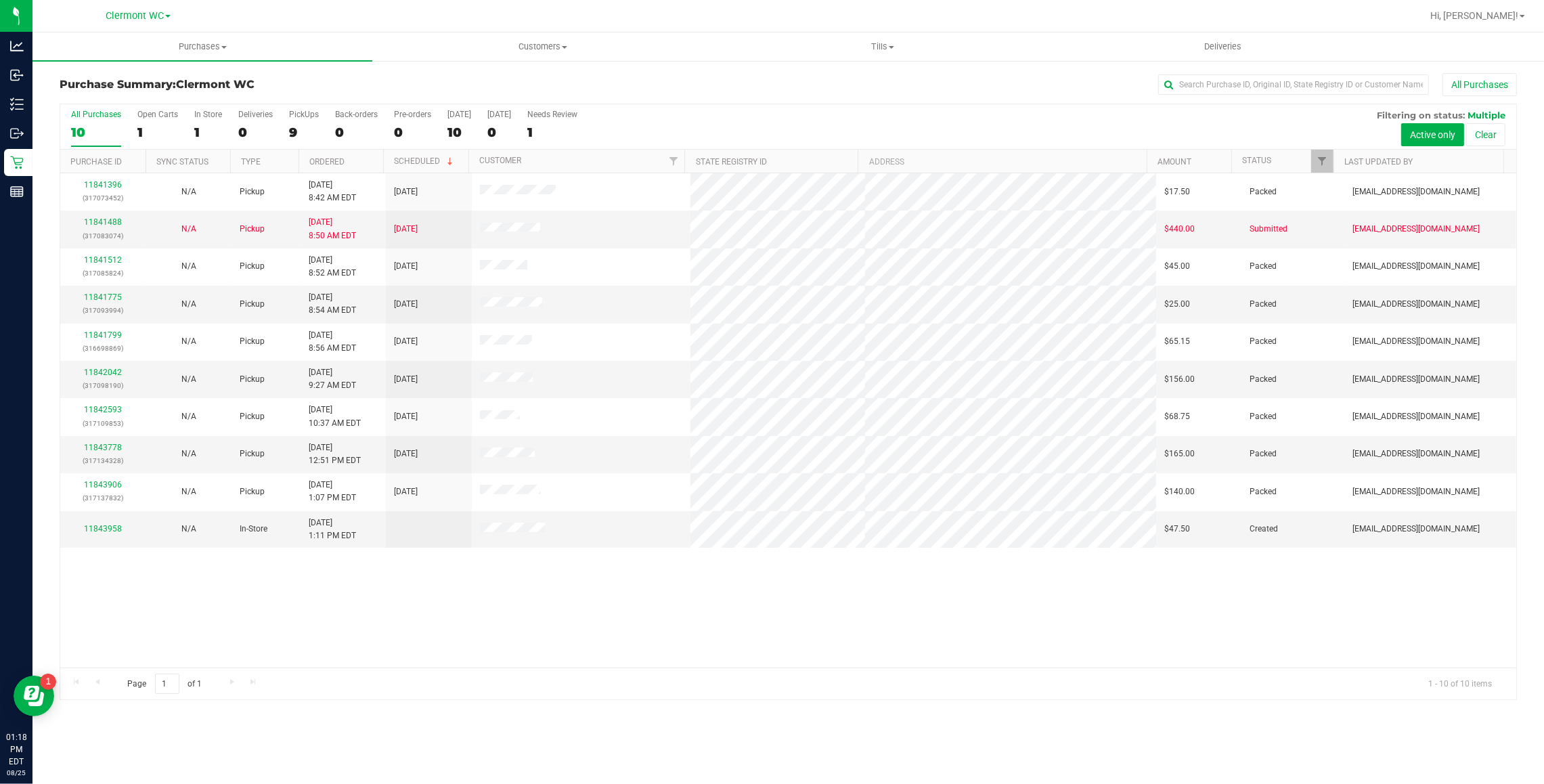
drag, startPoint x: 536, startPoint y: 585, endPoint x: 531, endPoint y: 554, distance: 31.4
click at [537, 583] on div "11841396 (317073452) N/A Pickup 8/25/2025 8:42 AM EDT 8/25/2025 $17.50 Packed s…" at bounding box center [789, 421] width 1457 height 494
click at [117, 532] on link "11843958" at bounding box center [102, 529] width 38 height 9
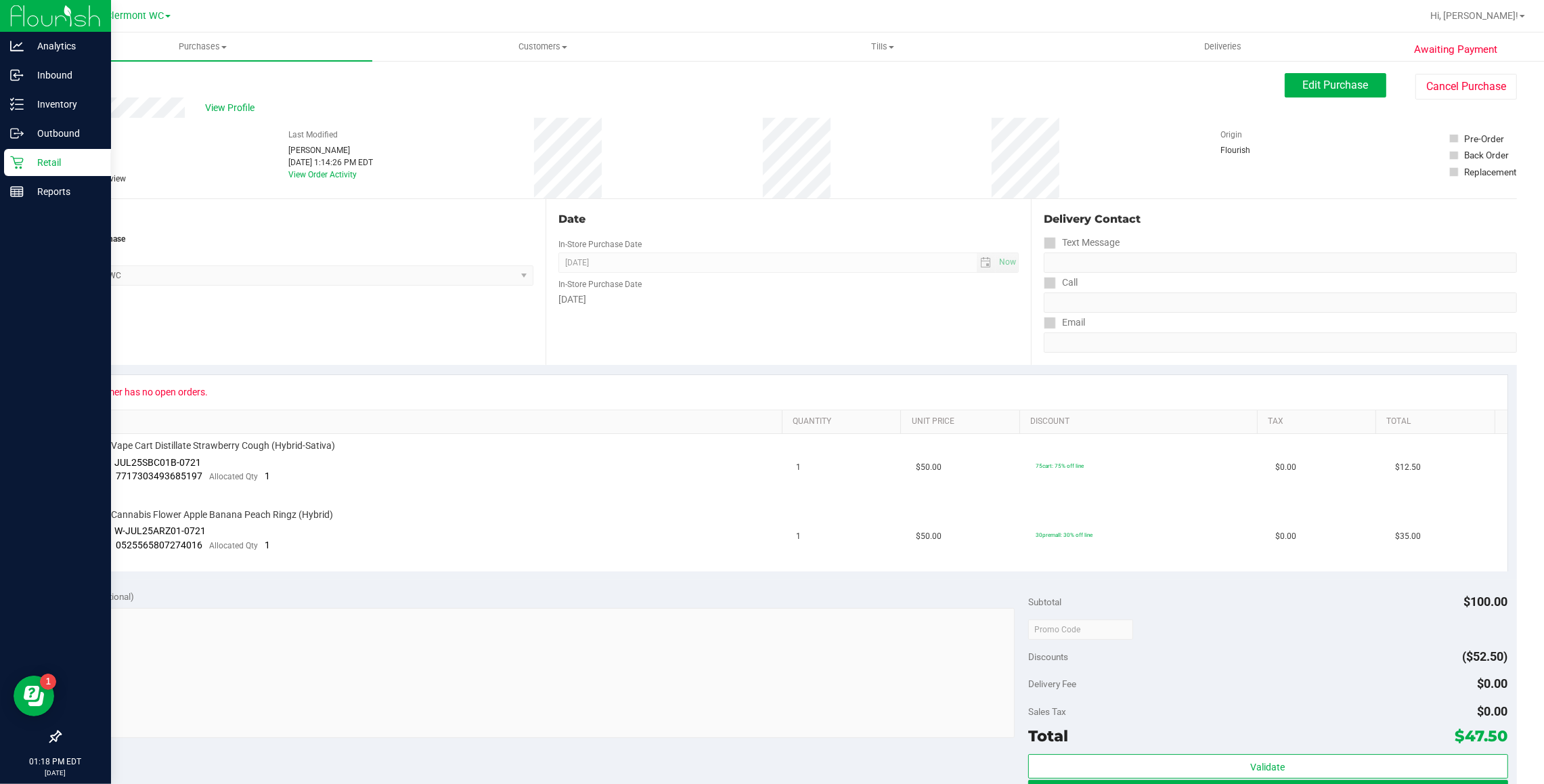
click at [36, 166] on p "Retail" at bounding box center [64, 162] width 81 height 16
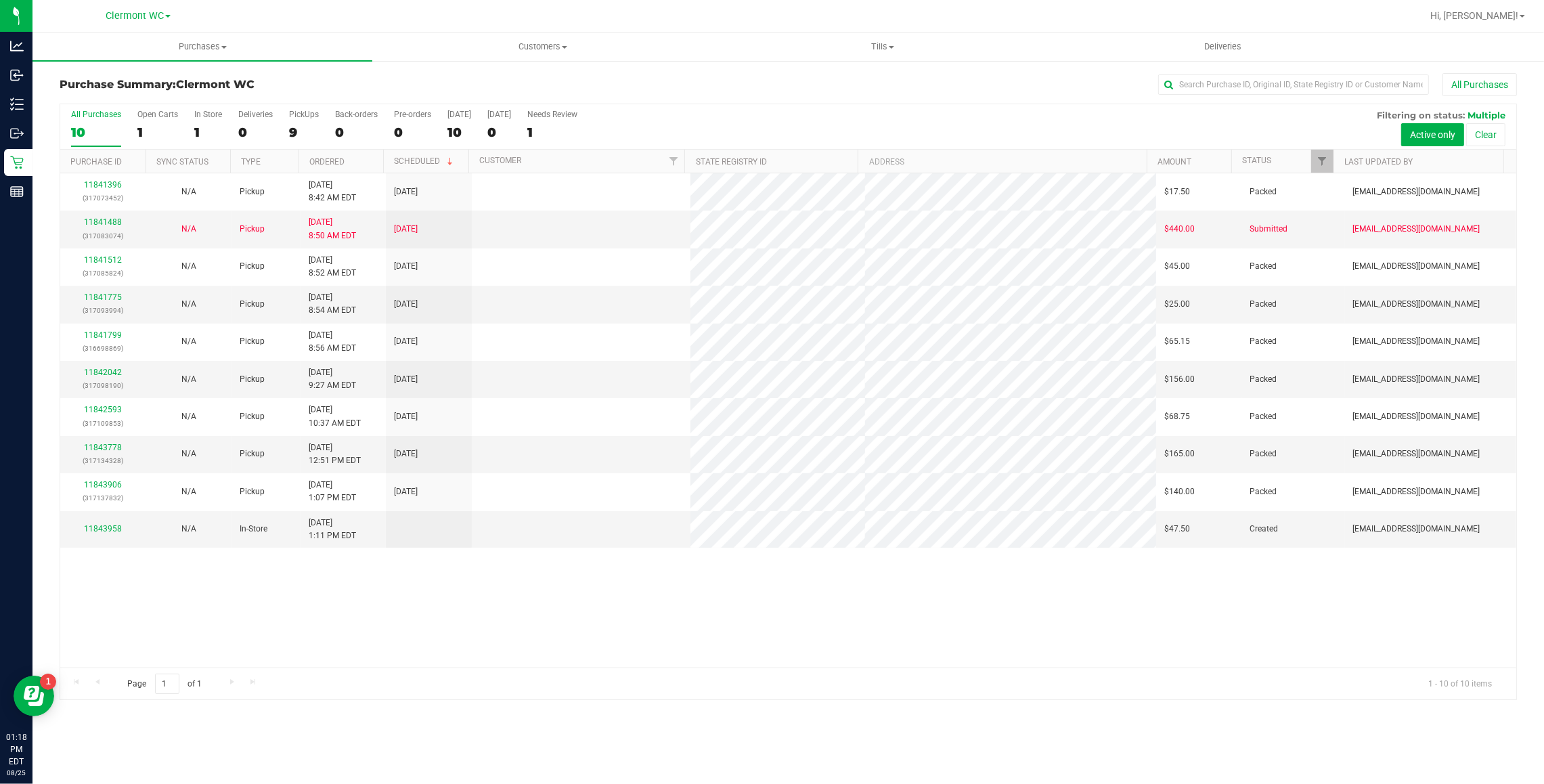
click at [906, 685] on div "Page 1 of 1 1 - 10 of 10 items" at bounding box center [789, 684] width 1457 height 33
click at [906, 684] on div "Page 1 of 1 1 - 10 of 10 items" at bounding box center [789, 684] width 1457 height 33
click at [906, 675] on div "Page 1 of 1 1 - 10 of 10 items" at bounding box center [789, 684] width 1457 height 33
click at [936, 635] on div "11841396 (317073452) N/A Pickup 8/25/2025 8:42 AM EDT 8/25/2025 $17.50 Packed s…" at bounding box center [789, 421] width 1457 height 494
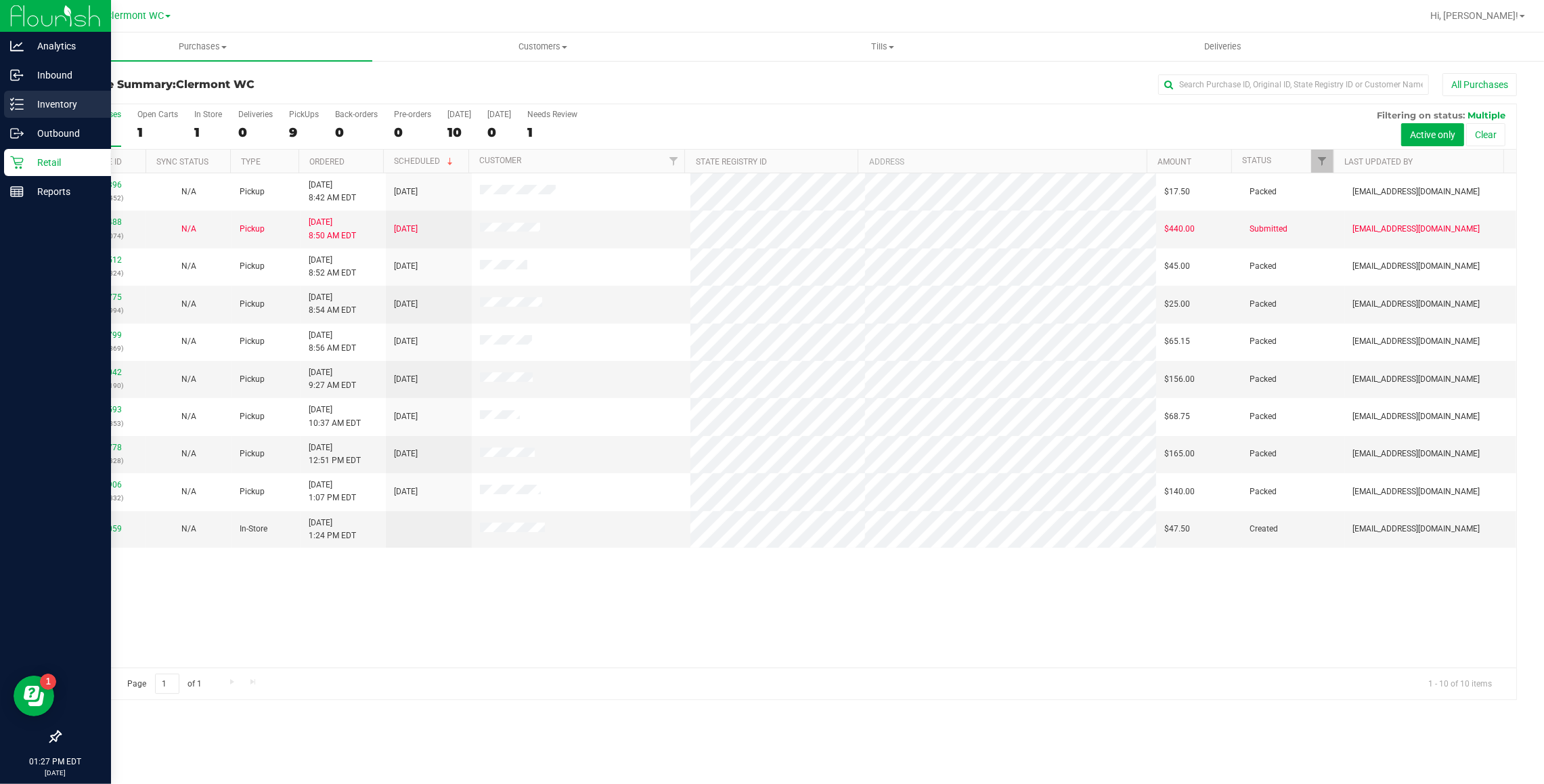
click at [10, 95] on div "Inventory" at bounding box center [57, 104] width 107 height 27
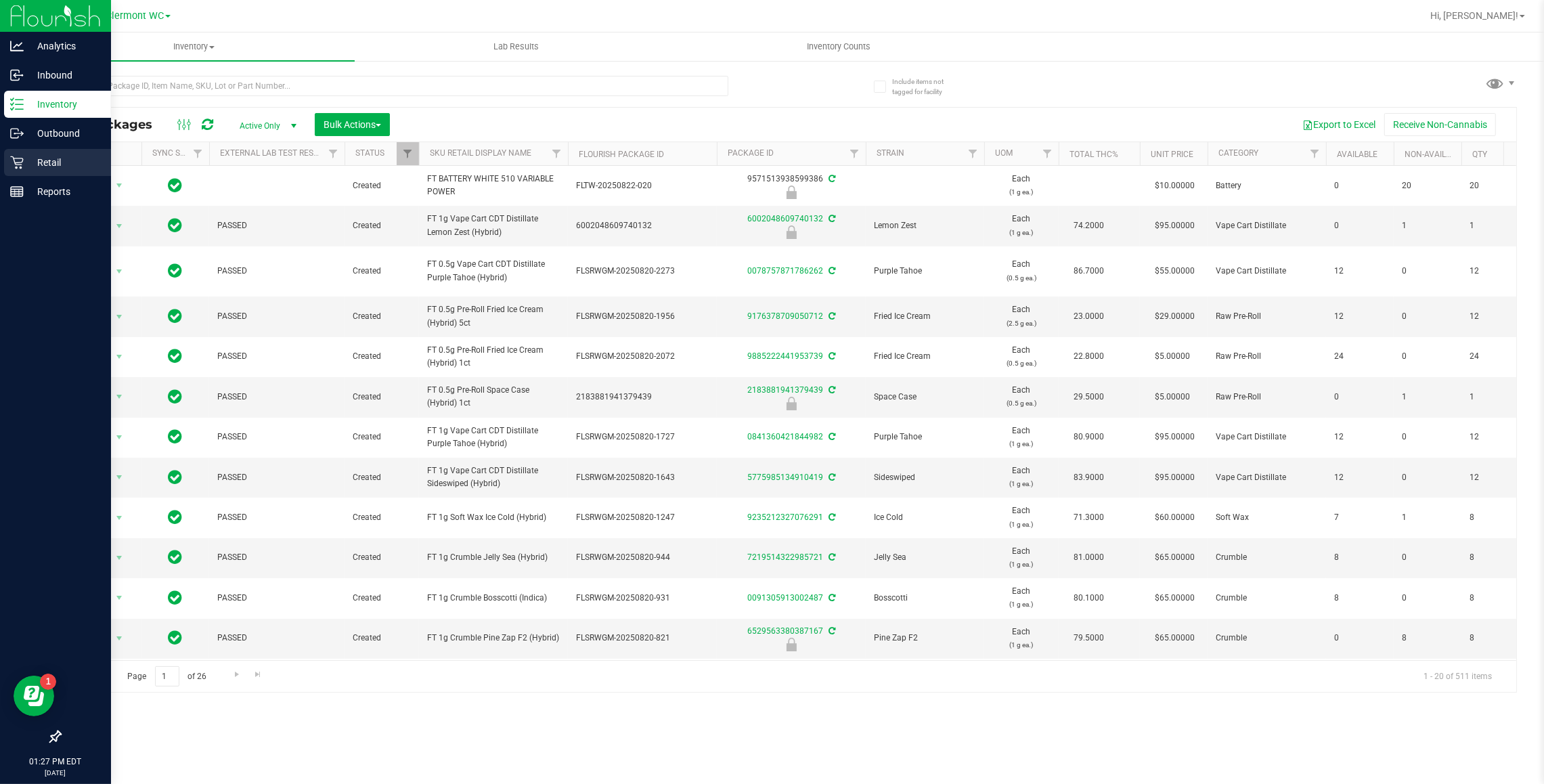
click at [51, 156] on p "Retail" at bounding box center [64, 162] width 81 height 16
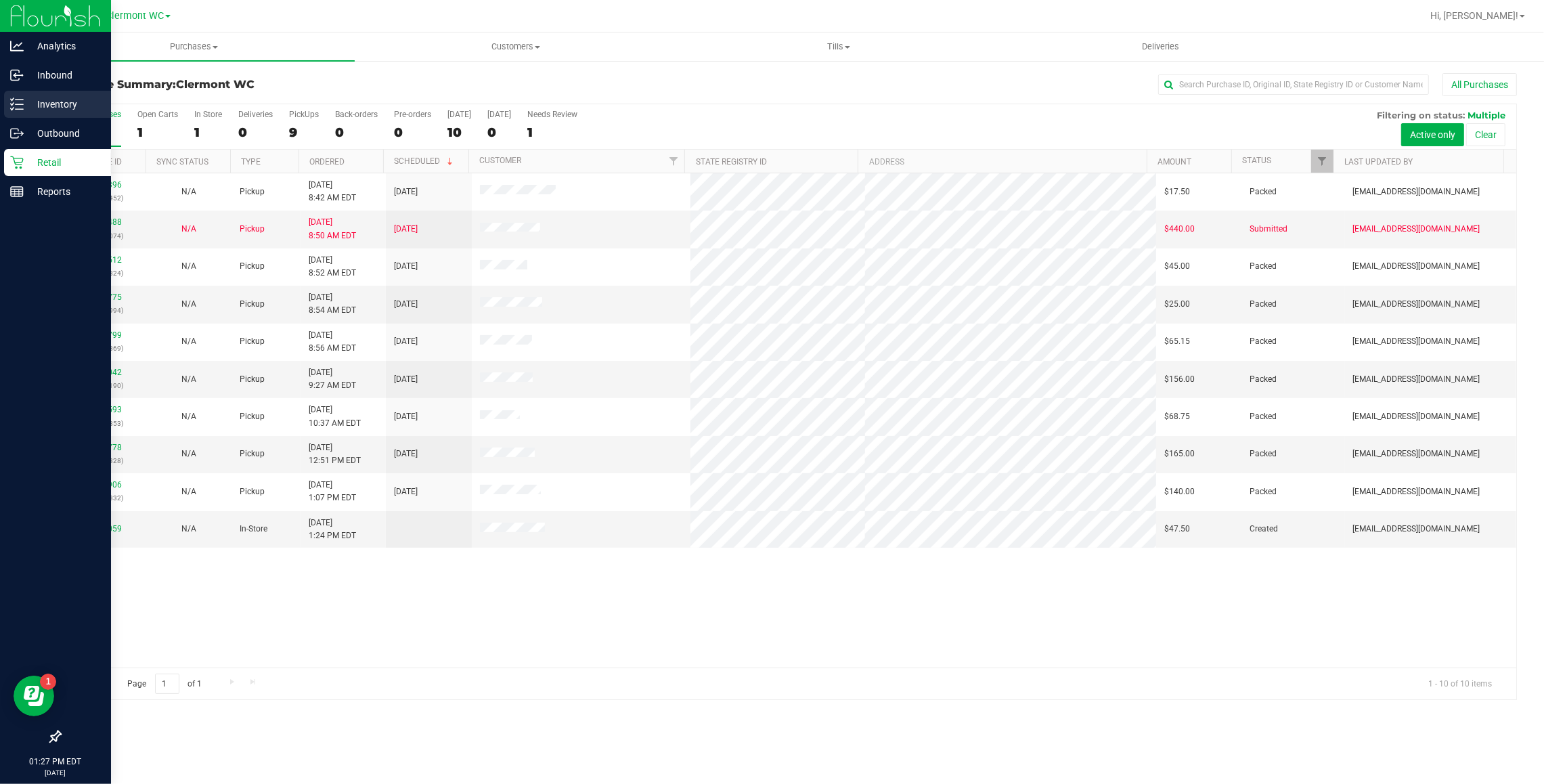
click at [69, 103] on p "Inventory" at bounding box center [64, 103] width 81 height 16
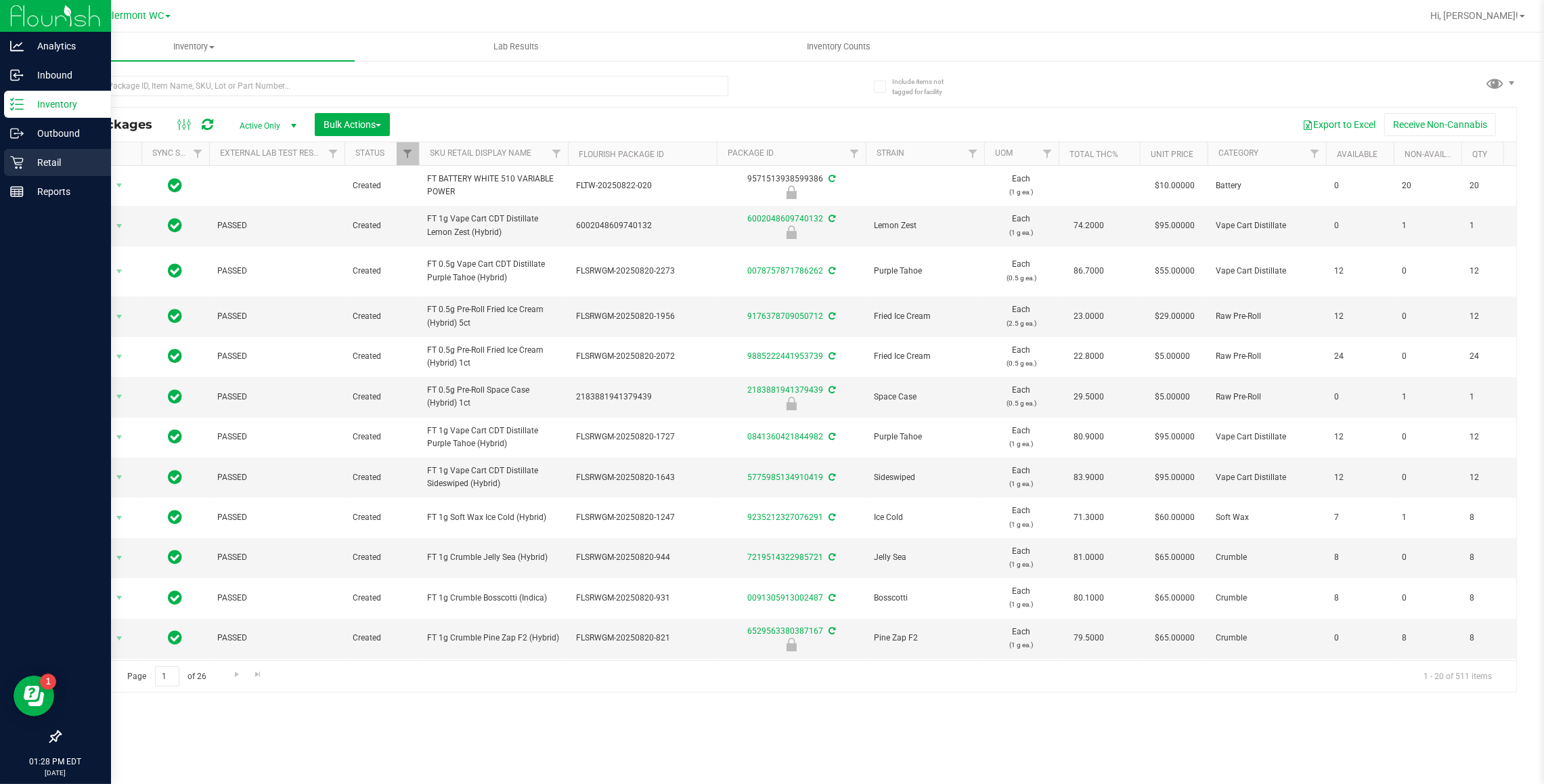
click at [66, 164] on p "Retail" at bounding box center [64, 162] width 81 height 16
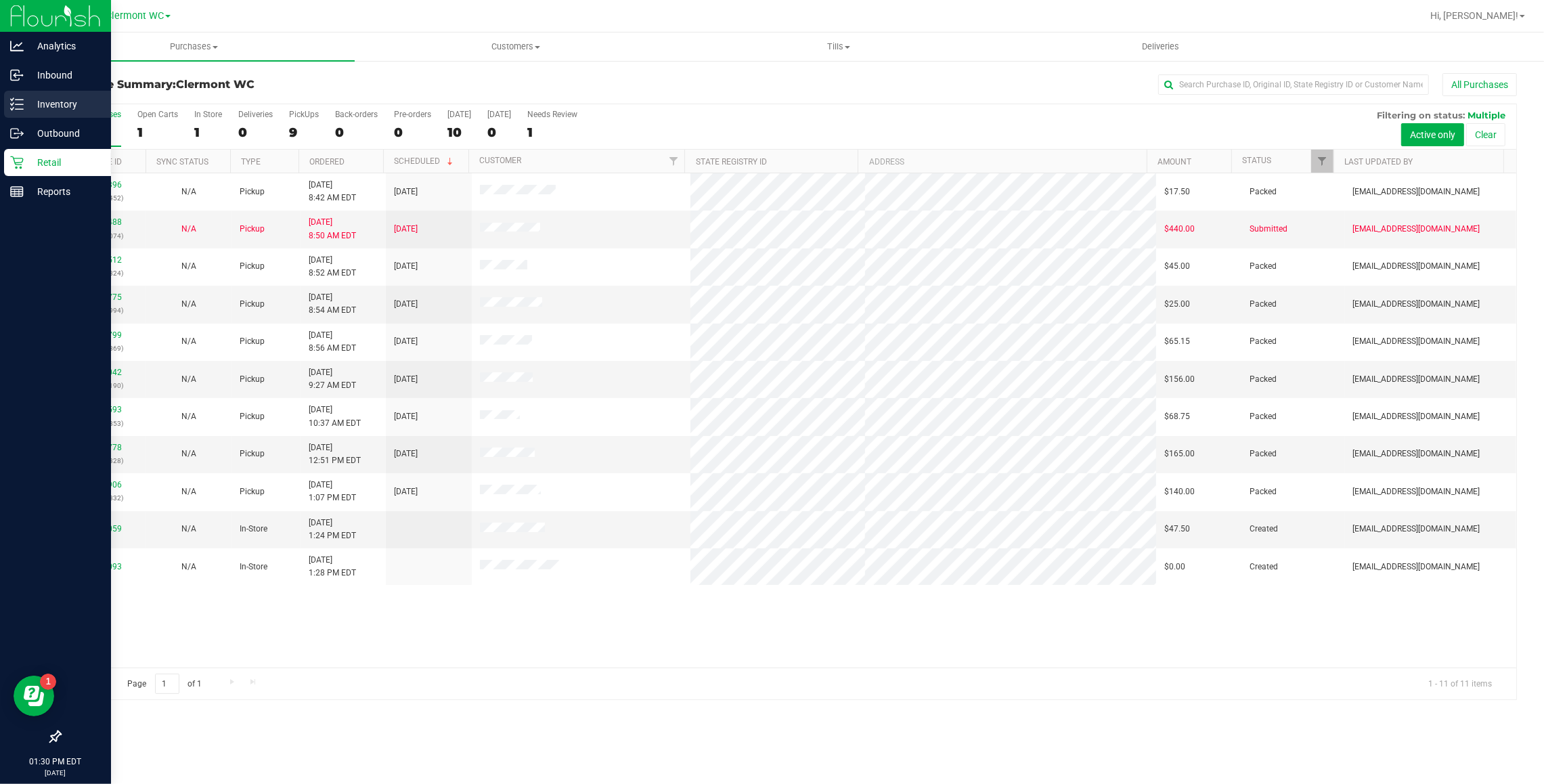
click at [24, 101] on p "Inventory" at bounding box center [64, 103] width 81 height 16
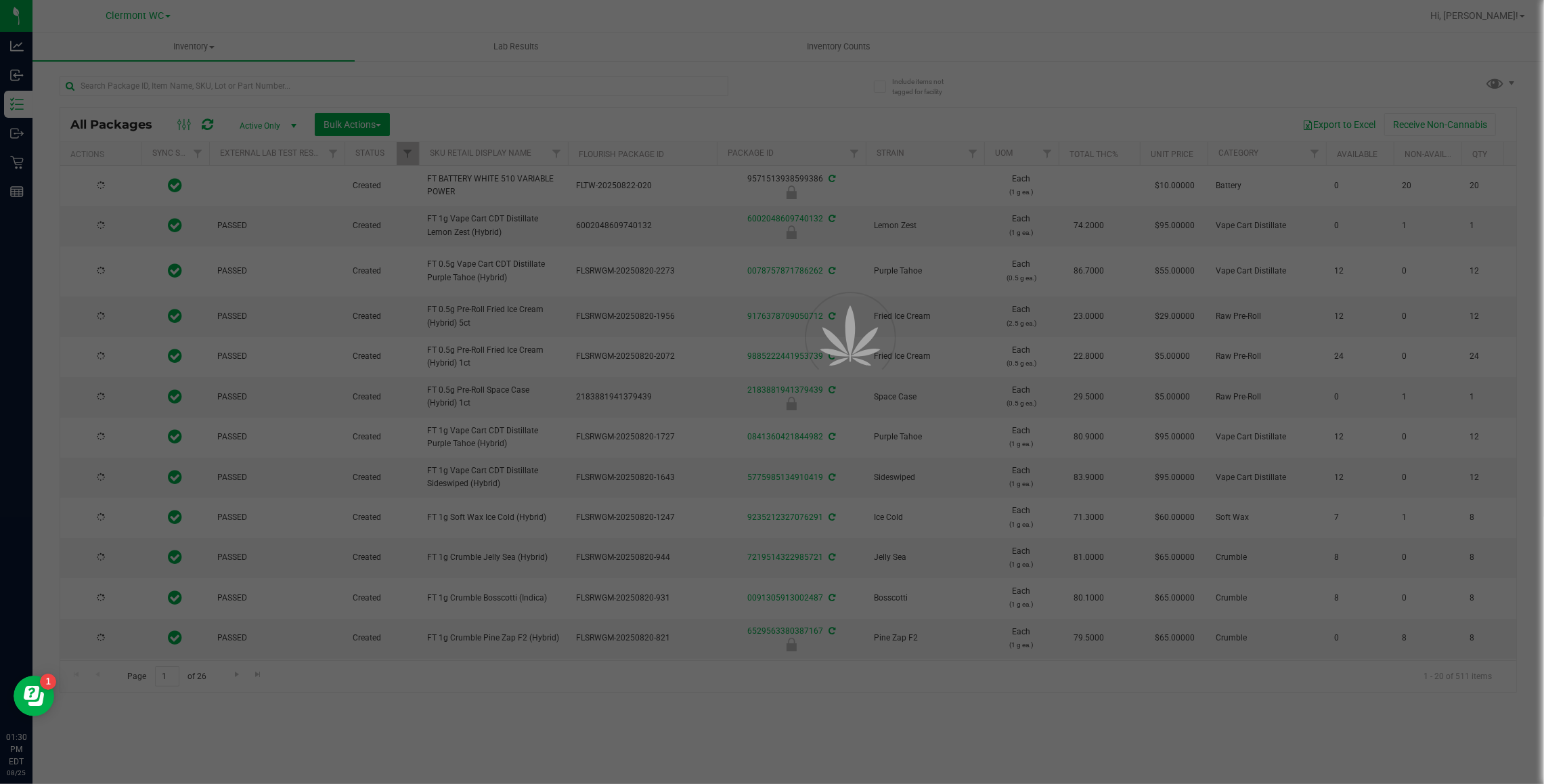
click at [296, 81] on div at bounding box center [772, 392] width 1544 height 784
type input "2026-08-12"
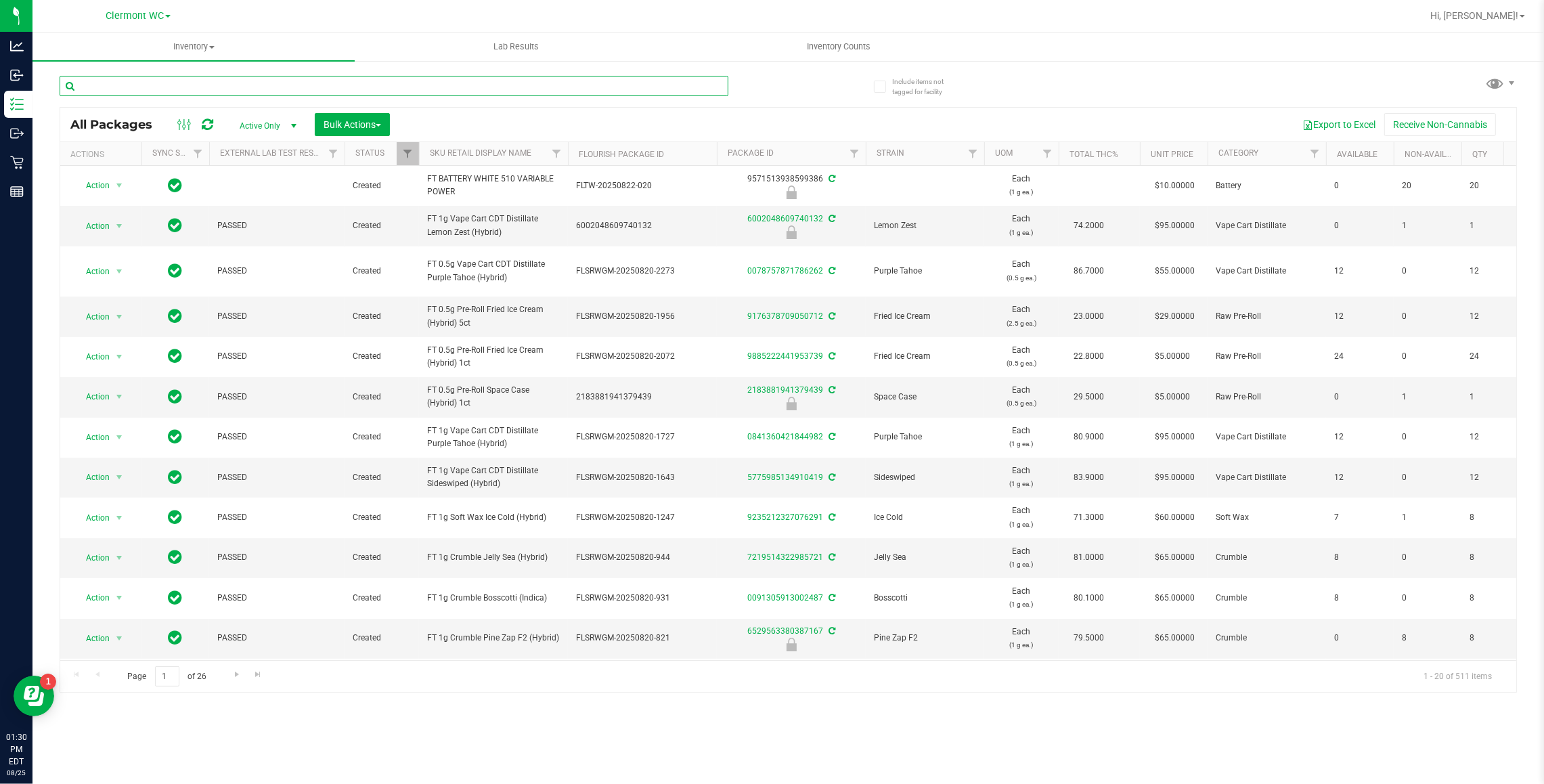
drag, startPoint x: 294, startPoint y: 81, endPoint x: 281, endPoint y: 85, distance: 13.6
click at [290, 82] on input "text" at bounding box center [394, 86] width 669 height 20
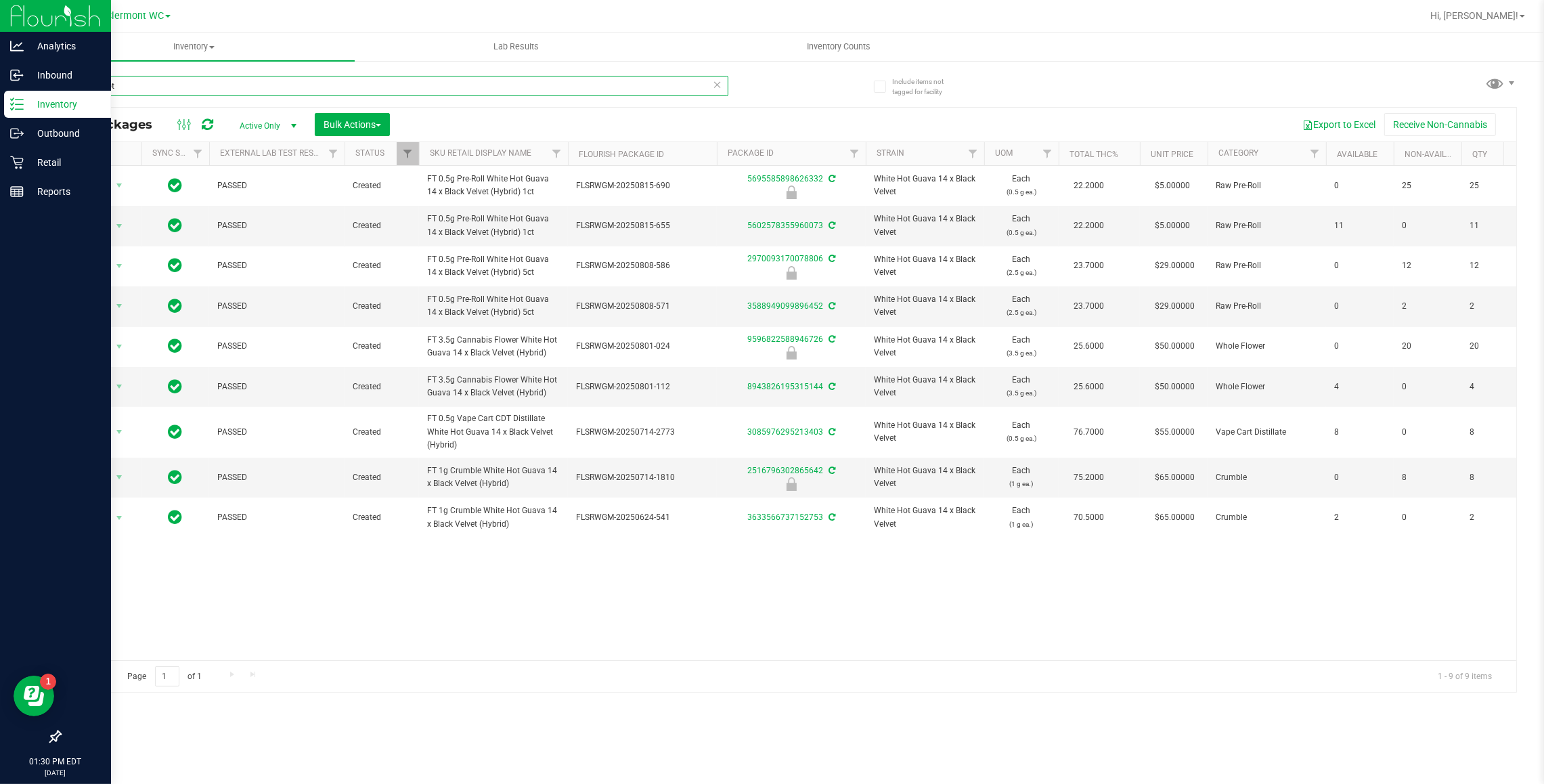
type input "white hot"
click at [24, 106] on p "Inventory" at bounding box center [64, 103] width 81 height 16
click at [21, 106] on icon at bounding box center [17, 104] width 14 height 14
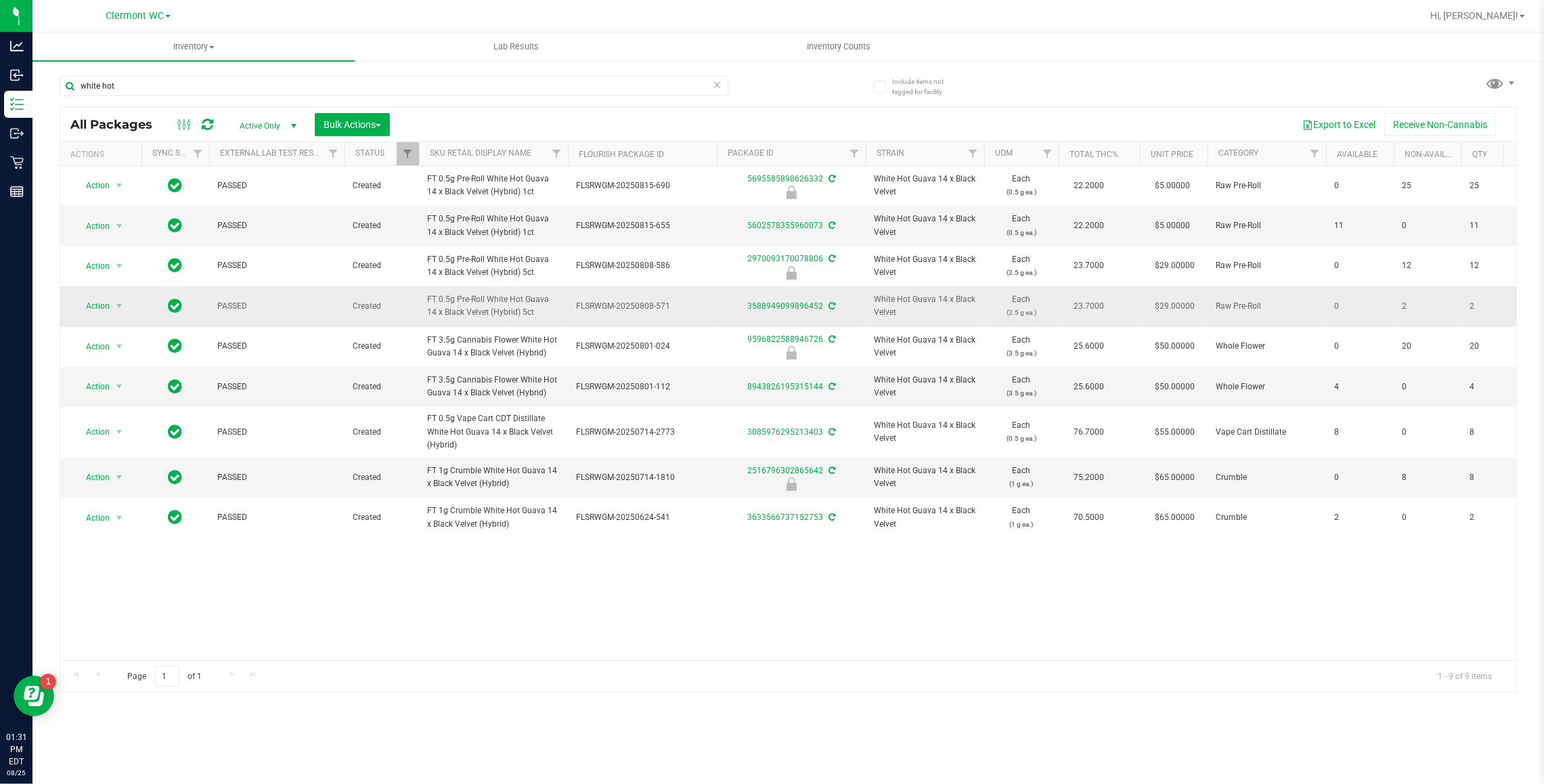
click at [868, 315] on td "White Hot Guava 14 x Black Velvet" at bounding box center [925, 306] width 119 height 40
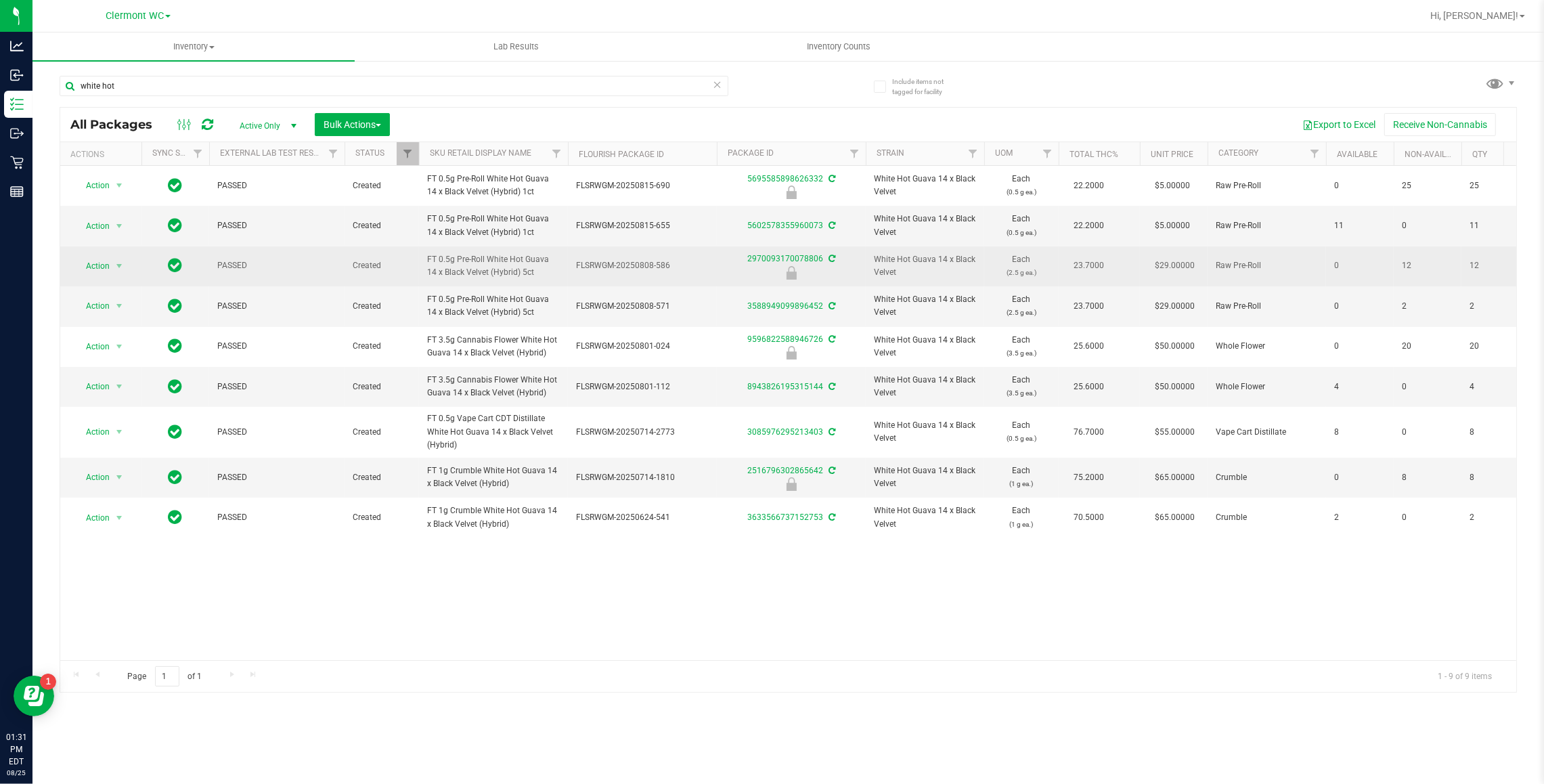
click at [855, 279] on div at bounding box center [792, 272] width 153 height 14
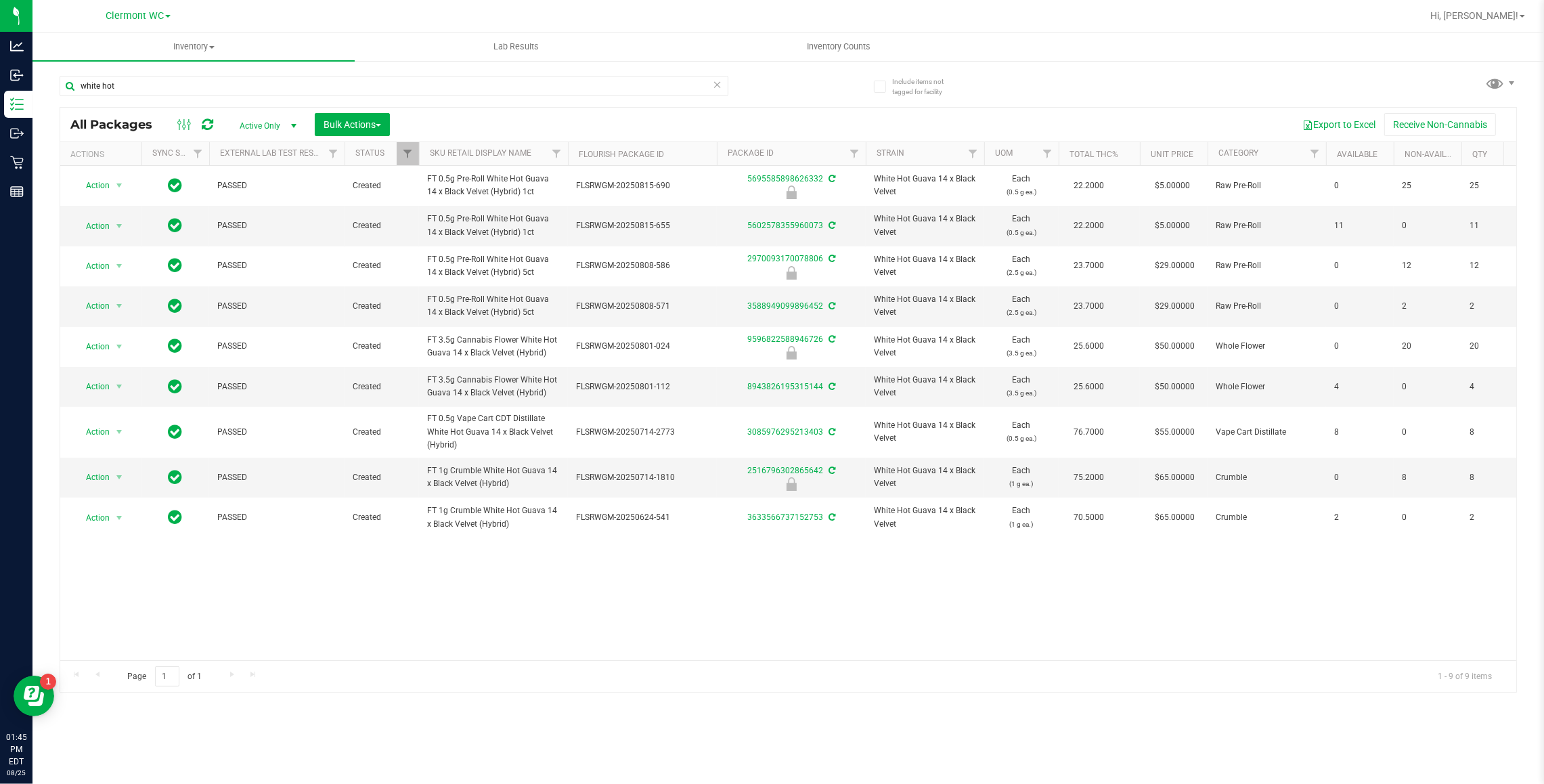
drag, startPoint x: 910, startPoint y: 208, endPoint x: 541, endPoint y: -103, distance: 482.6
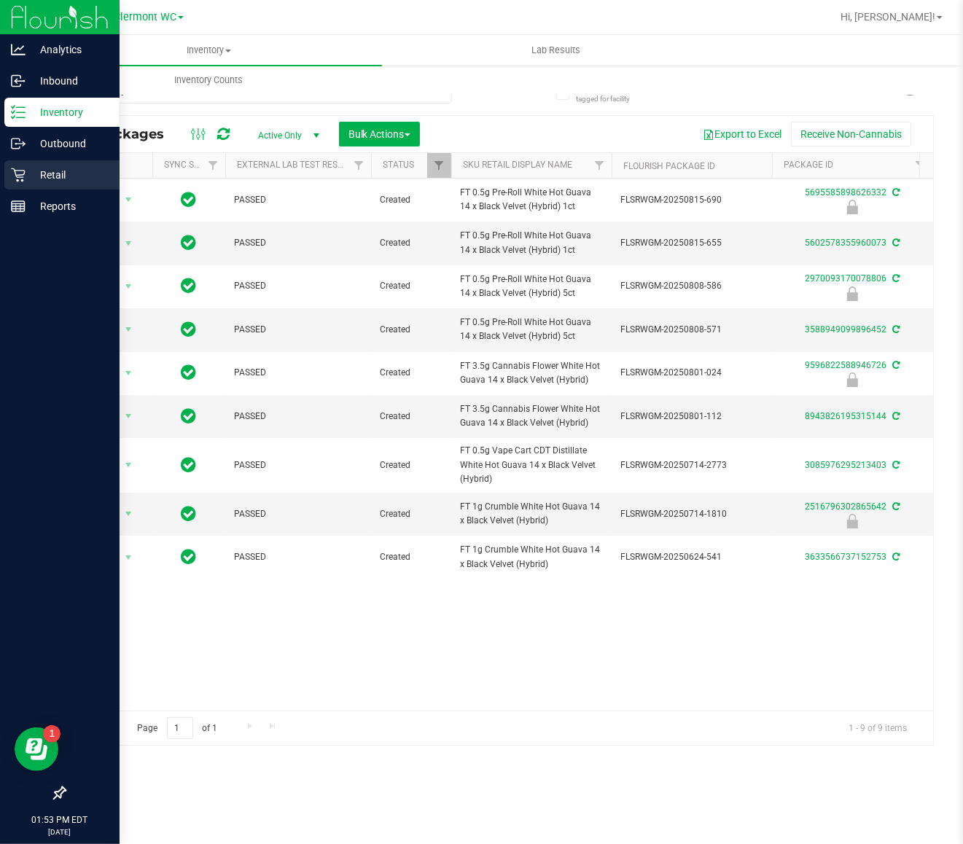
click at [48, 179] on p "Retail" at bounding box center [69, 174] width 87 height 17
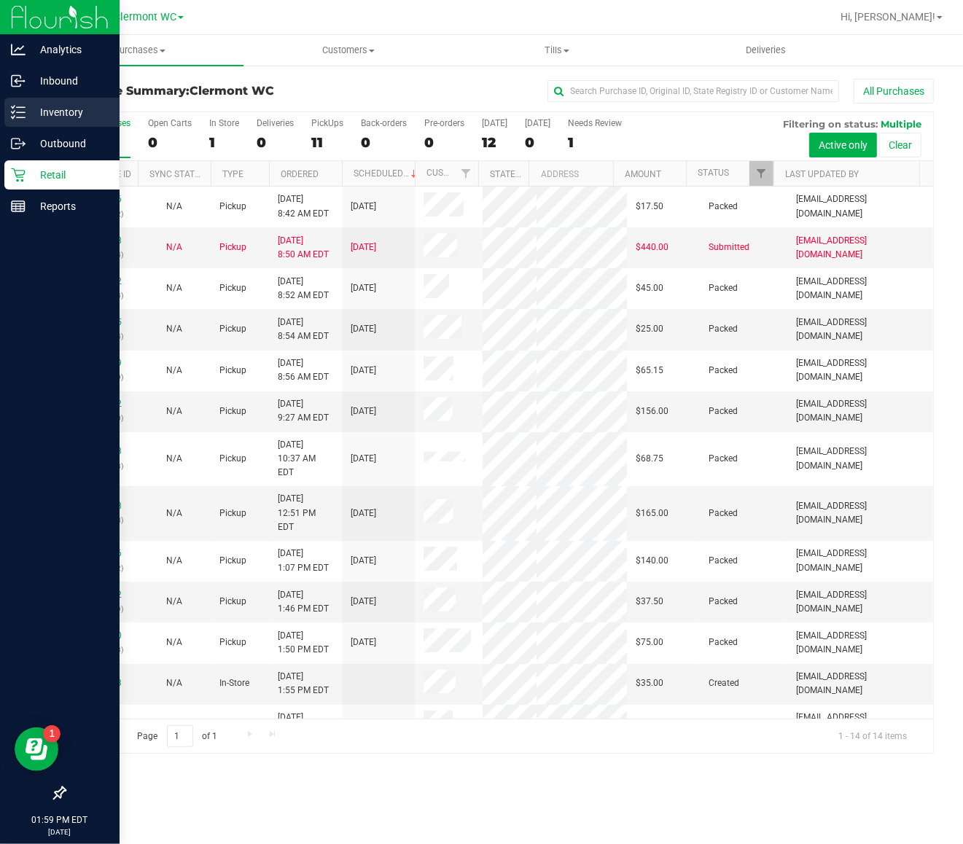
click at [20, 101] on div "Inventory" at bounding box center [61, 112] width 115 height 29
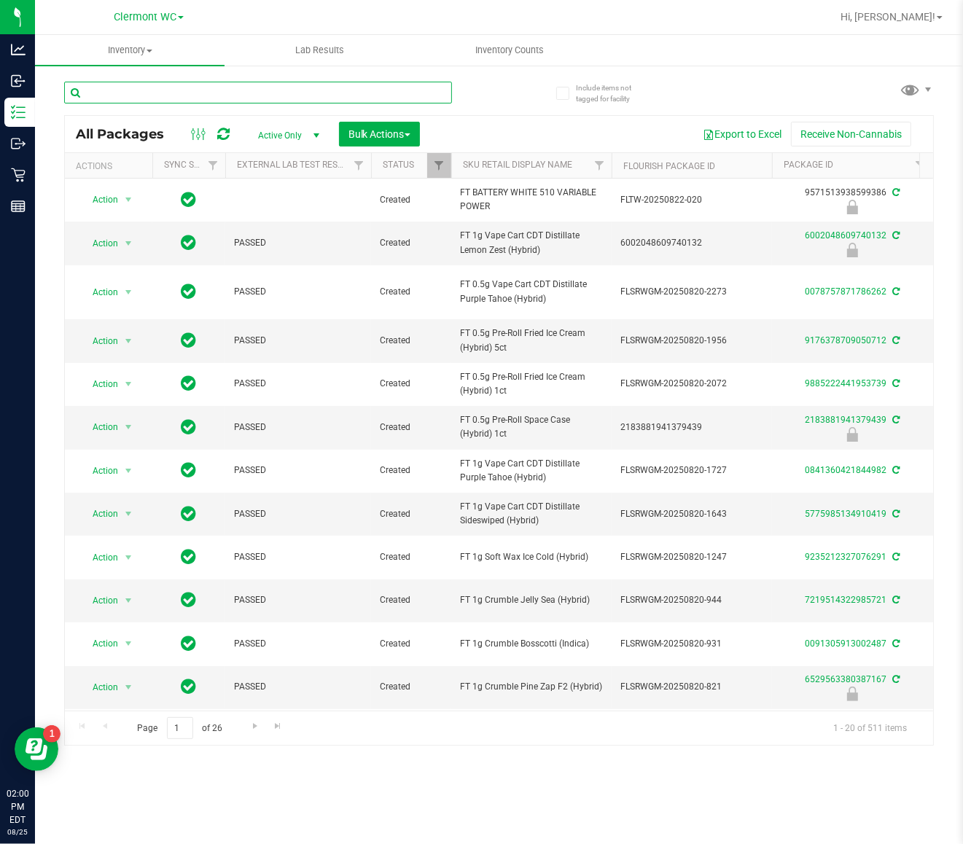
click at [345, 93] on input "text" at bounding box center [258, 93] width 388 height 22
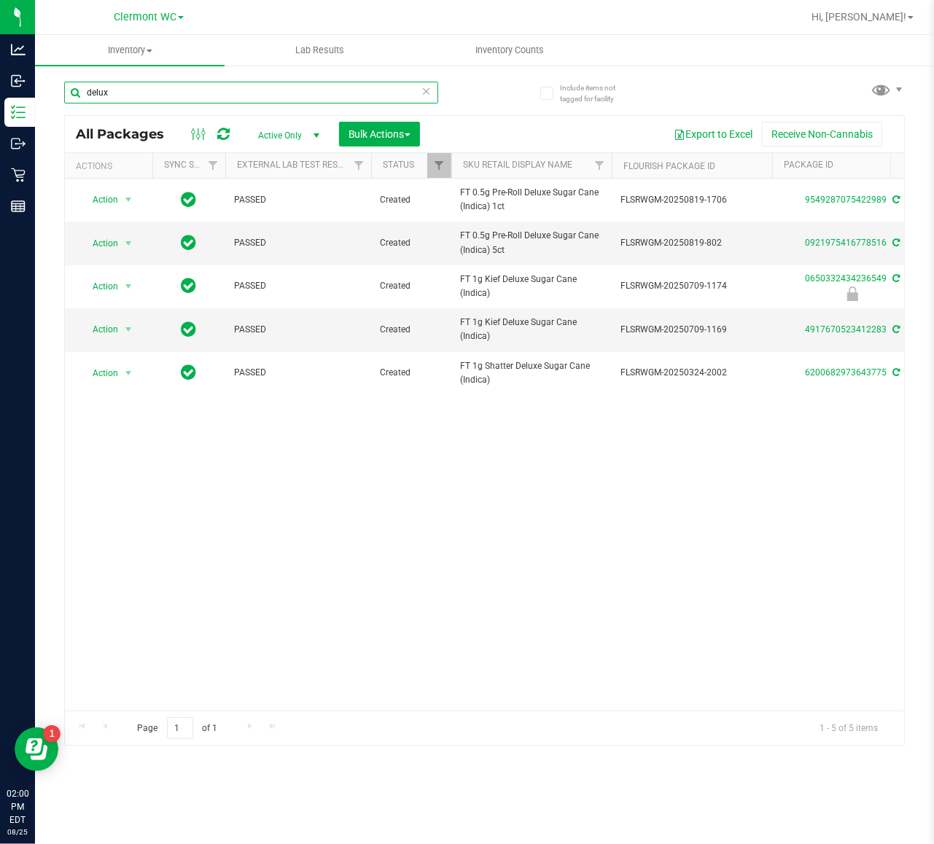
type input "delux"
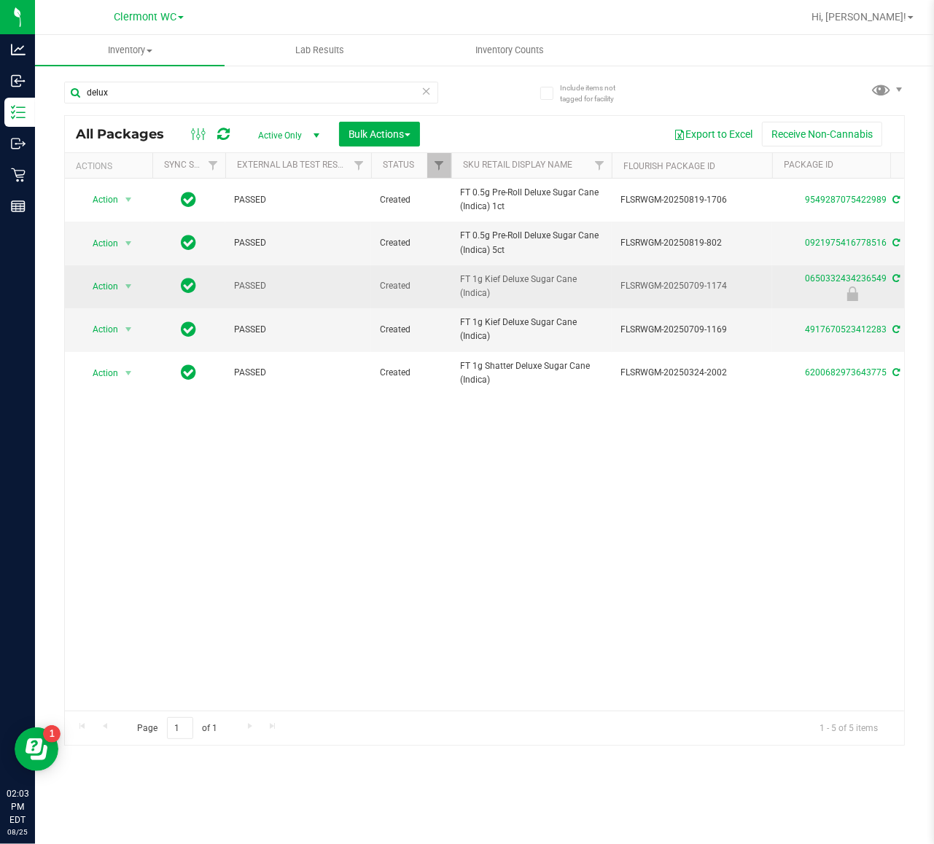
click at [563, 493] on div "Action Action Adjust qty Create package Edit attributes Global inventory Locate…" at bounding box center [484, 445] width 839 height 532
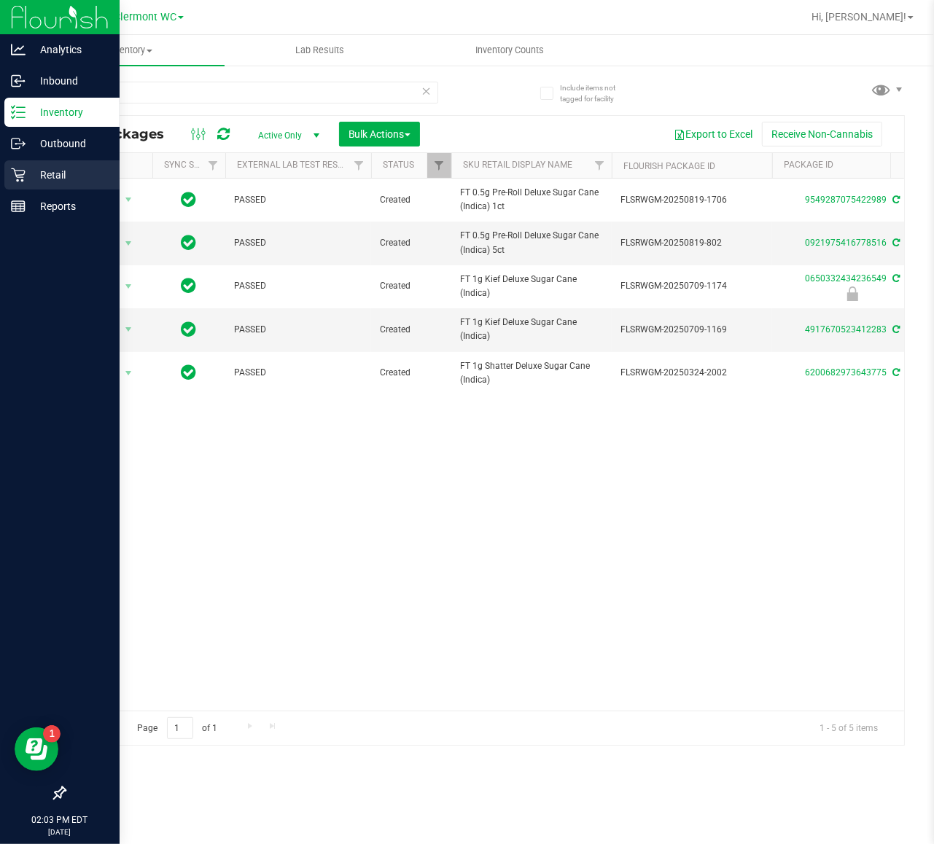
click at [9, 165] on div "Retail" at bounding box center [61, 174] width 115 height 29
